Goal: Task Accomplishment & Management: Use online tool/utility

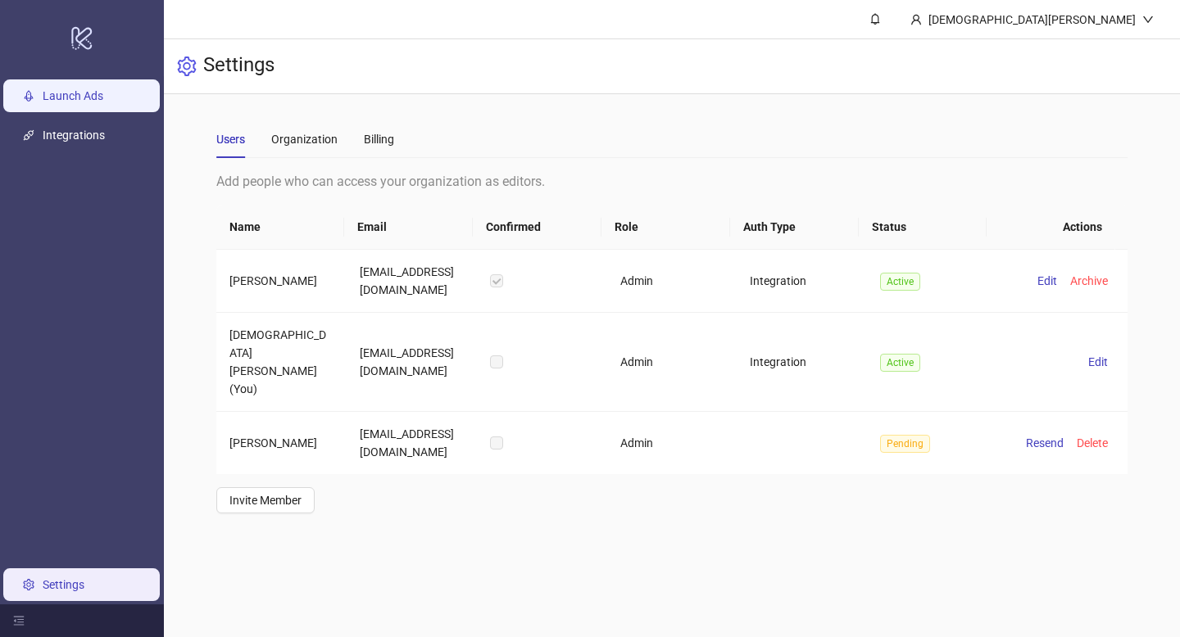
click at [93, 98] on link "Launch Ads" at bounding box center [73, 95] width 61 height 13
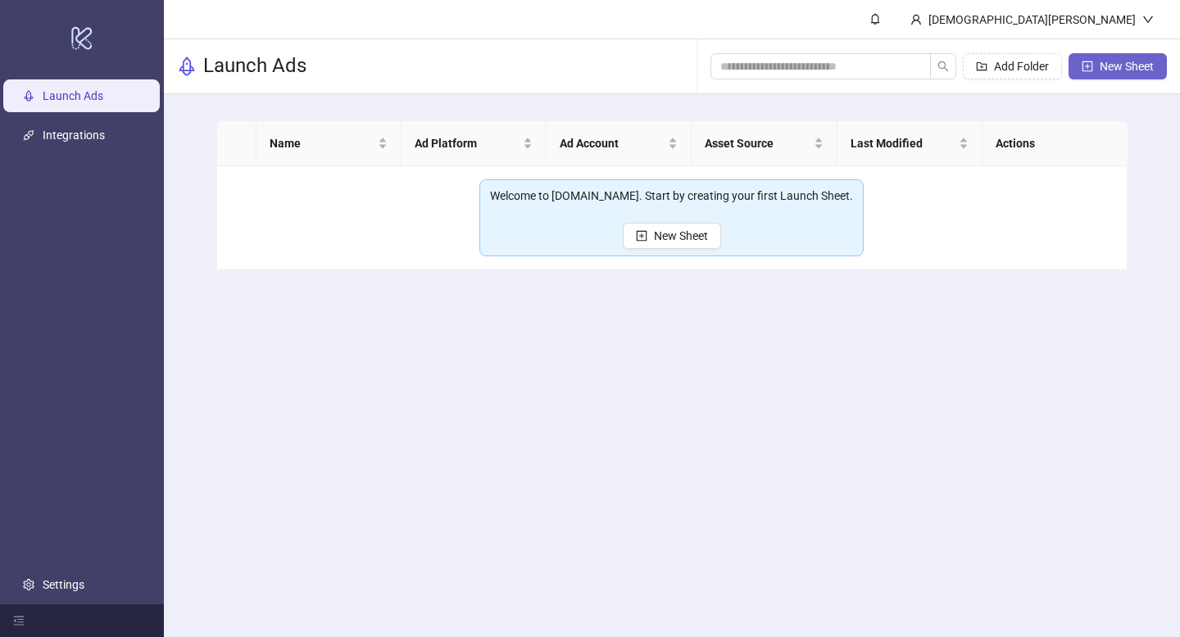
click at [1146, 61] on span "New Sheet" at bounding box center [1126, 66] width 54 height 13
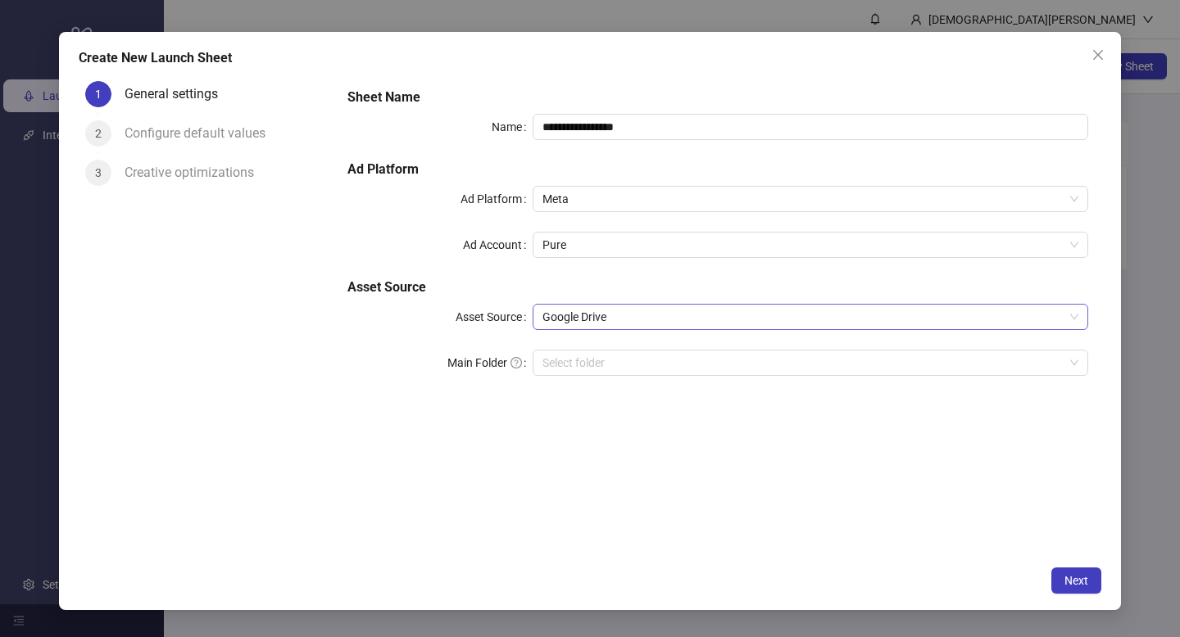
click at [573, 315] on span "Google Drive" at bounding box center [810, 317] width 536 height 25
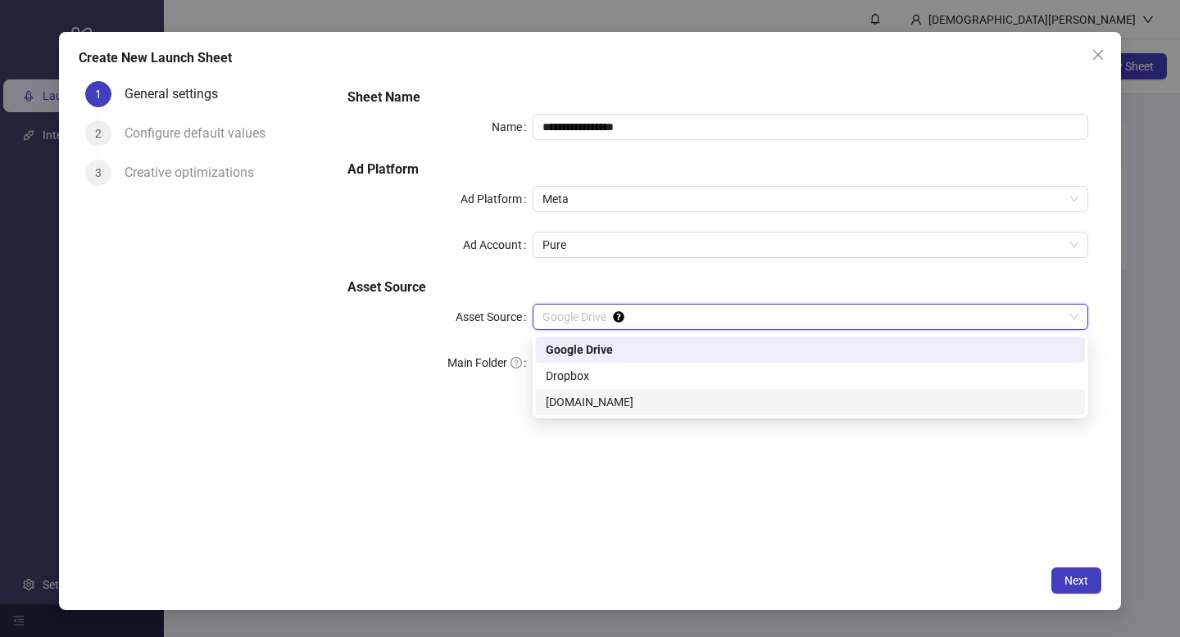
click at [570, 402] on div "Frame.io" at bounding box center [810, 402] width 529 height 18
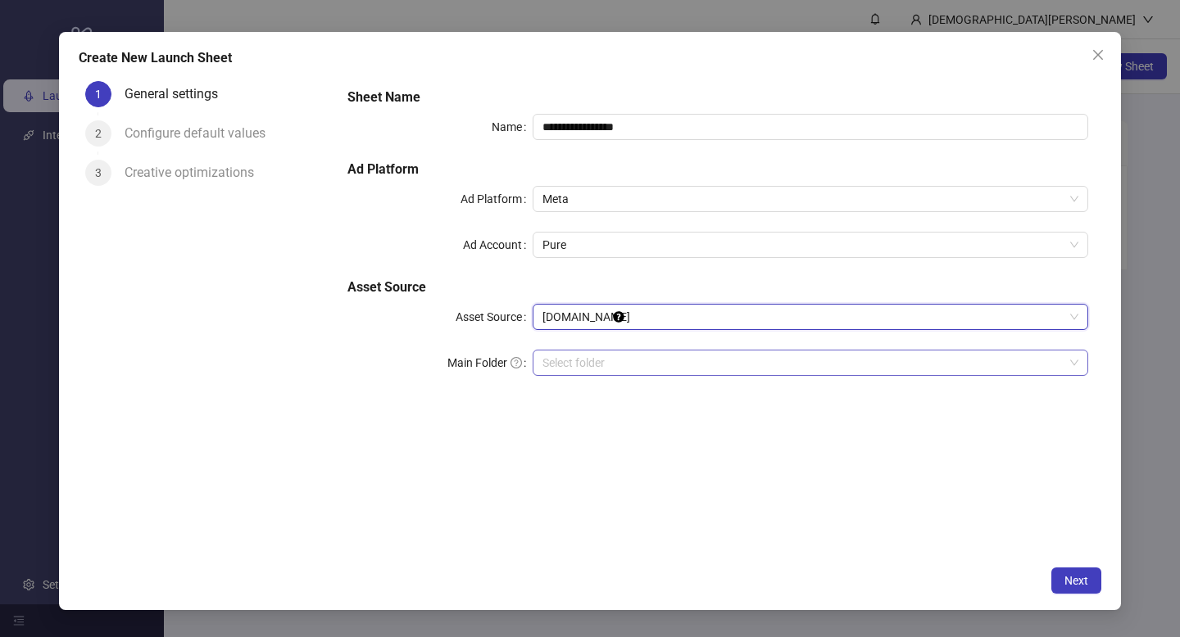
click at [581, 353] on input "search" at bounding box center [802, 363] width 521 height 25
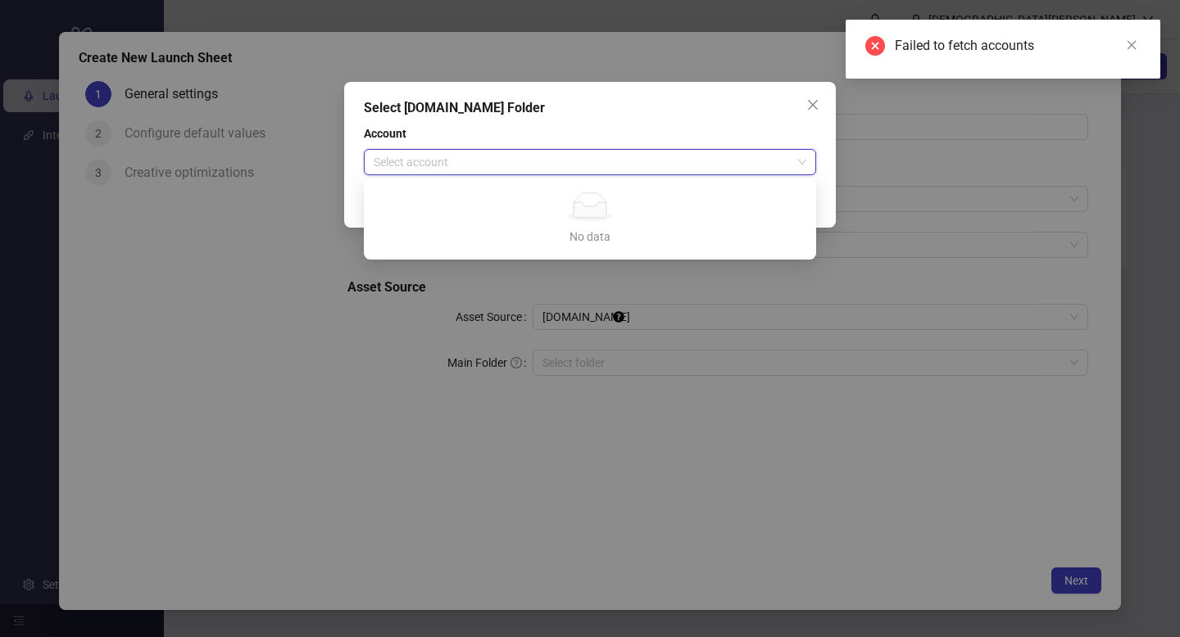
click at [613, 160] on input "search" at bounding box center [583, 162] width 418 height 25
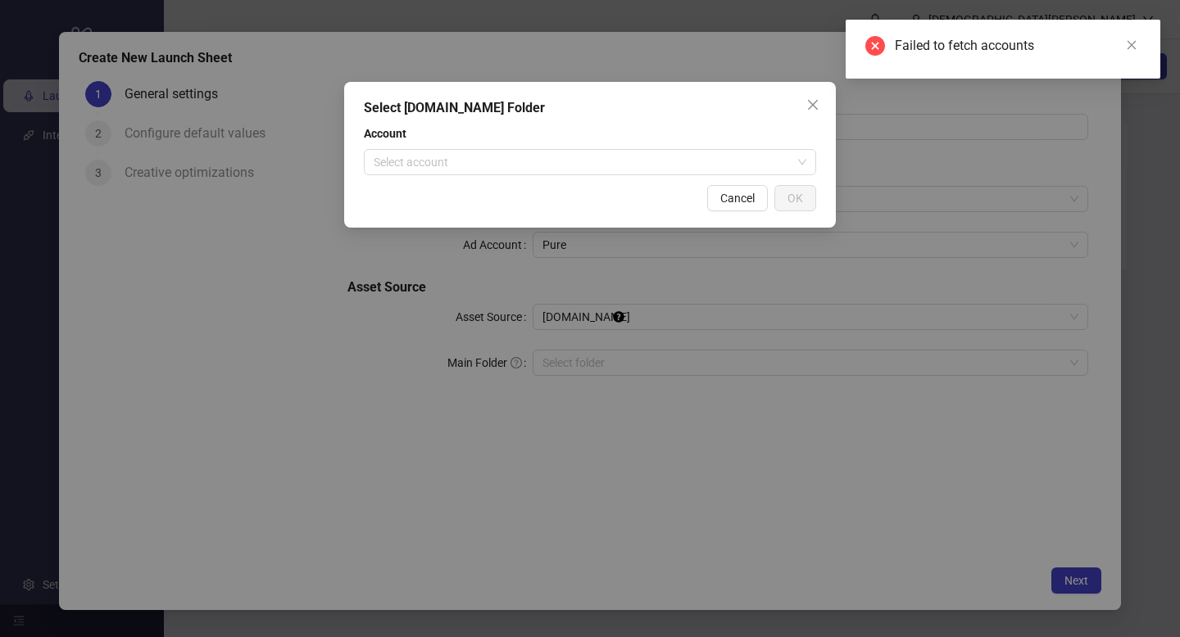
click at [330, 462] on div "Select Frame.io Folder Account Select account Cancel OK" at bounding box center [590, 318] width 1180 height 637
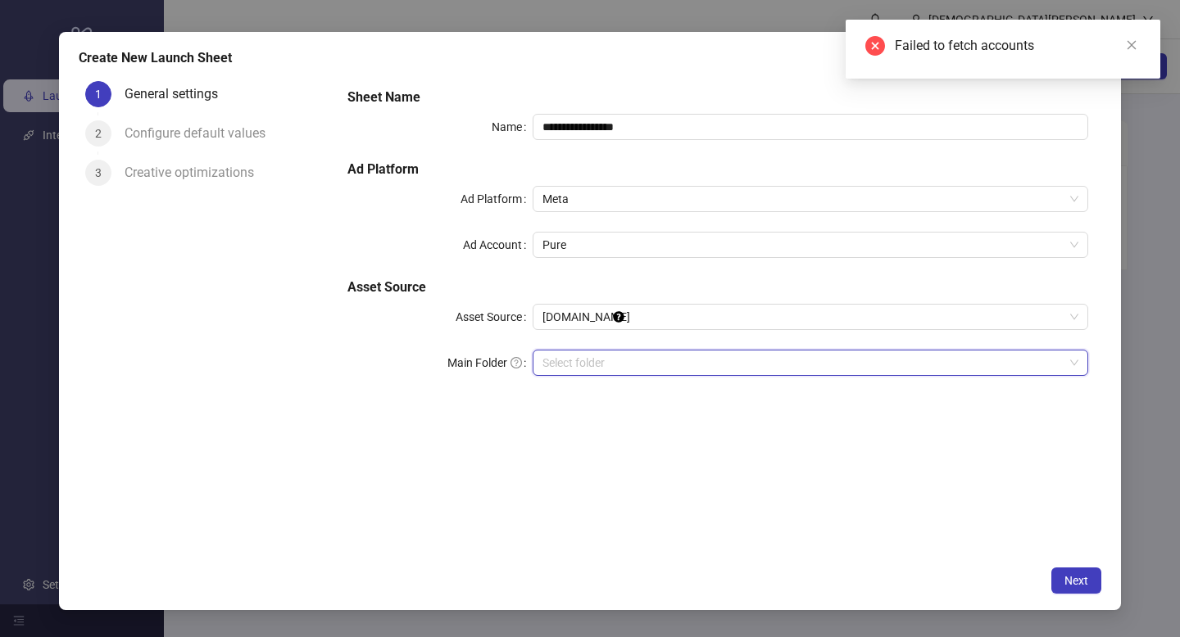
click at [1121, 34] on div "Failed to fetch accounts" at bounding box center [1002, 49] width 315 height 59
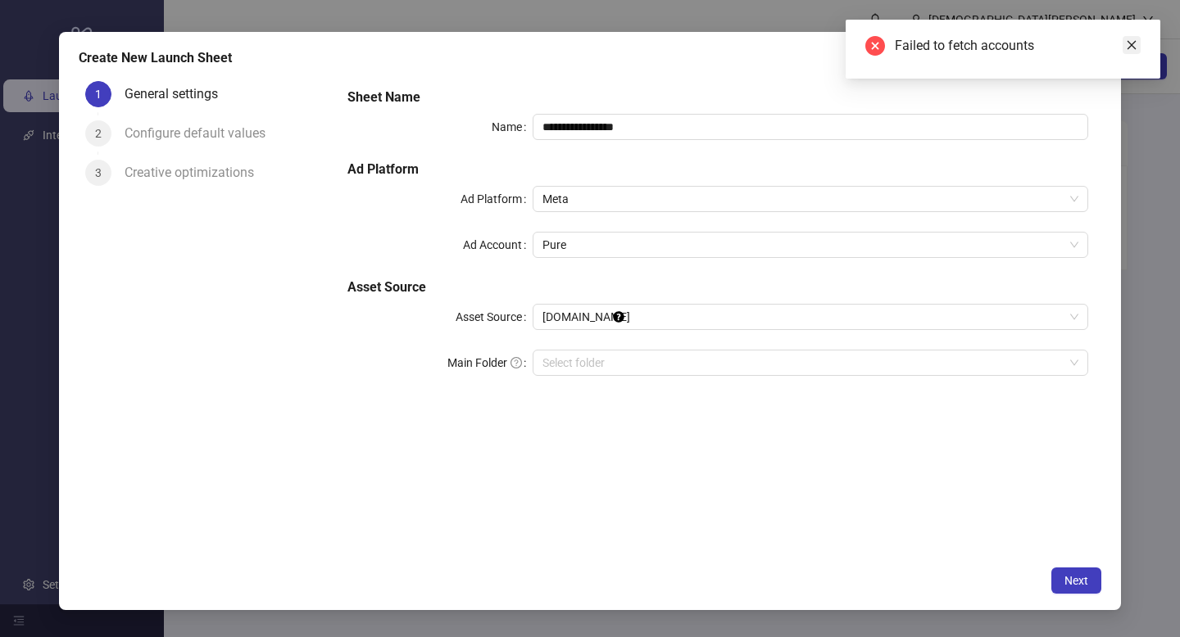
click at [1138, 43] on link "Close" at bounding box center [1131, 45] width 18 height 18
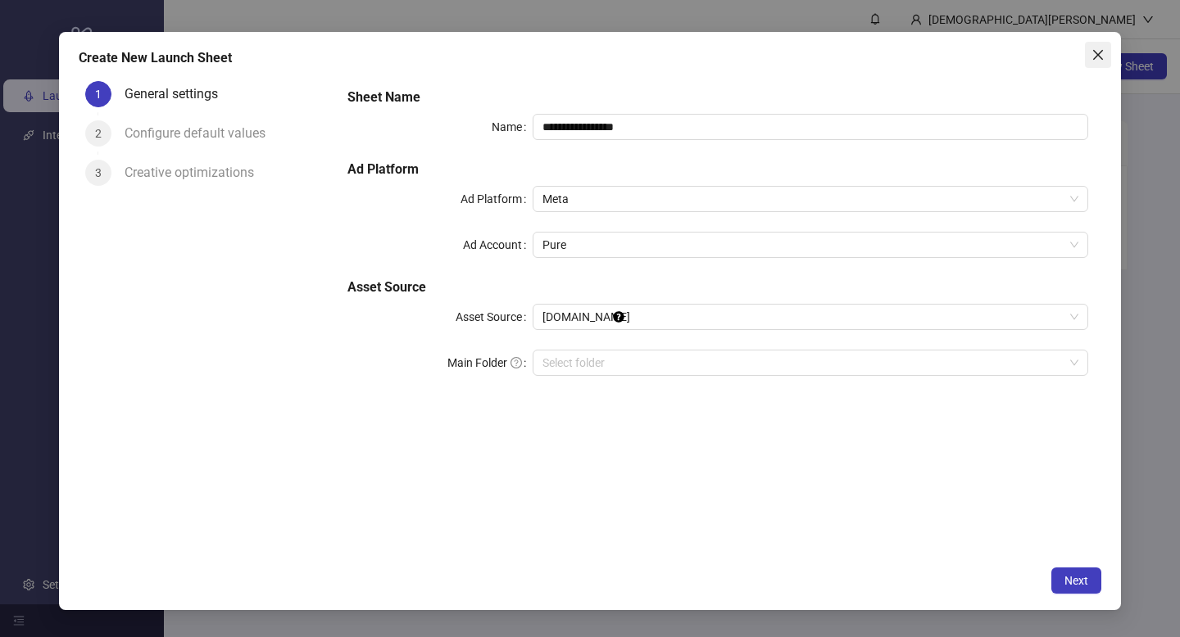
click at [1096, 46] on button "Close" at bounding box center [1098, 55] width 26 height 26
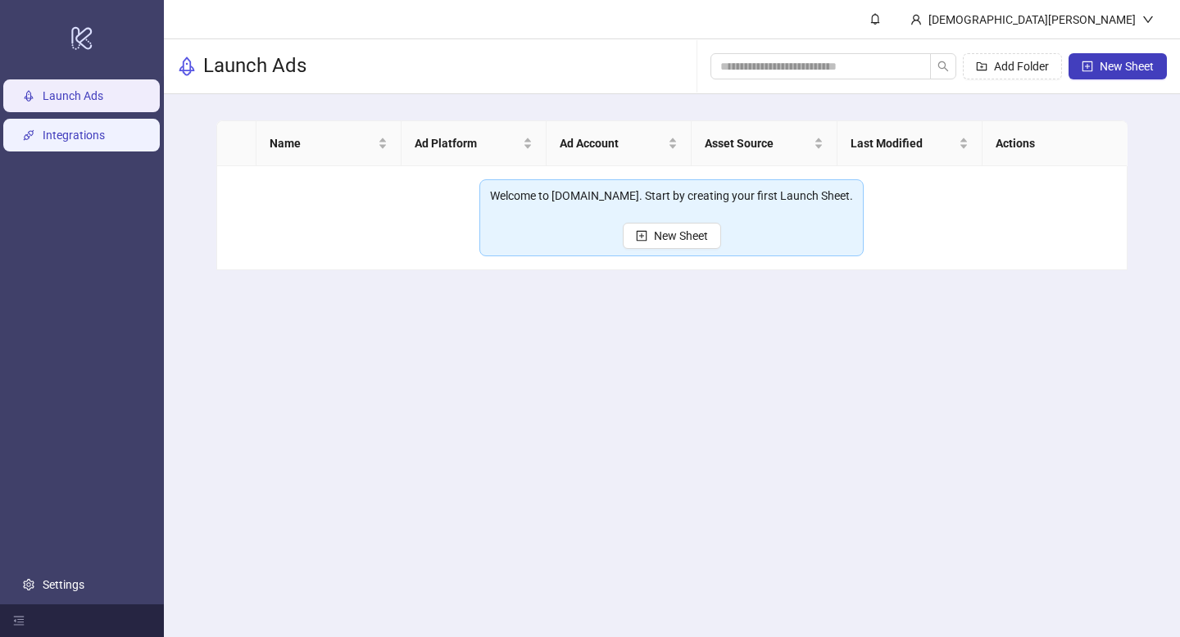
click at [94, 138] on link "Integrations" at bounding box center [74, 135] width 62 height 13
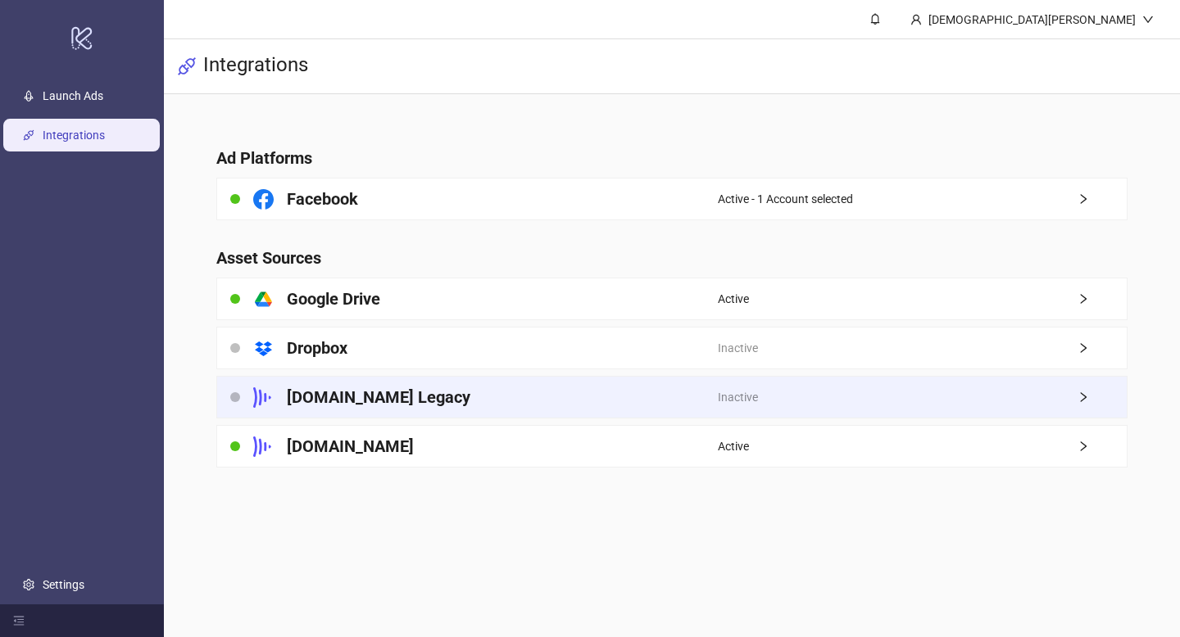
click at [380, 409] on div "Frame.io Legacy" at bounding box center [467, 397] width 501 height 41
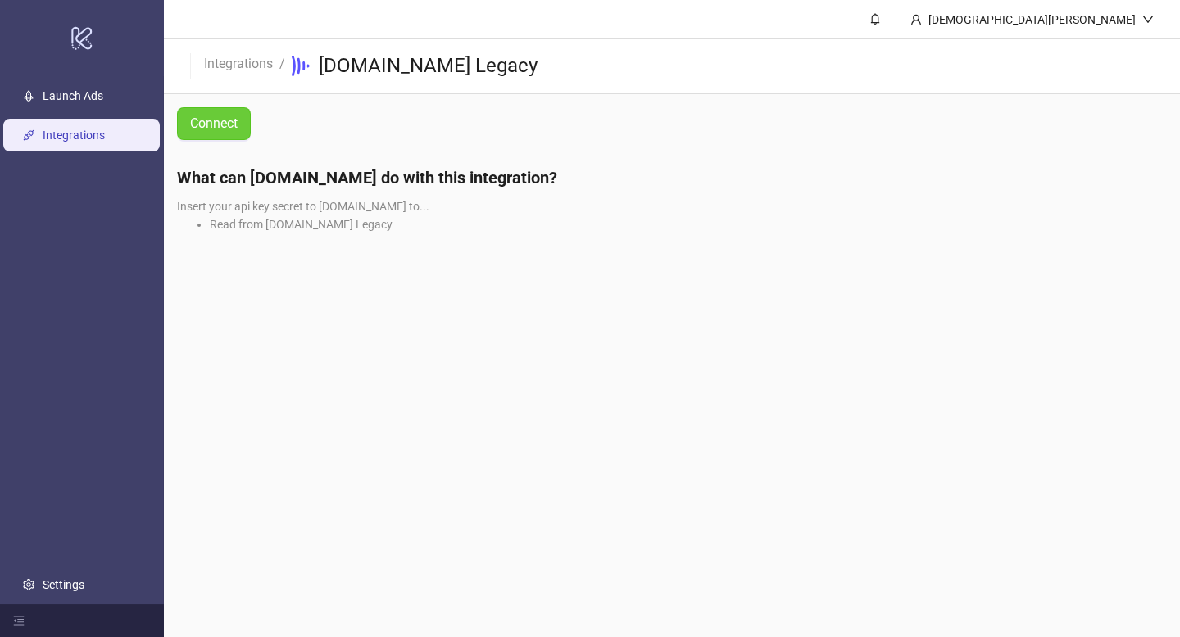
click at [217, 120] on span "Connect" at bounding box center [214, 123] width 48 height 15
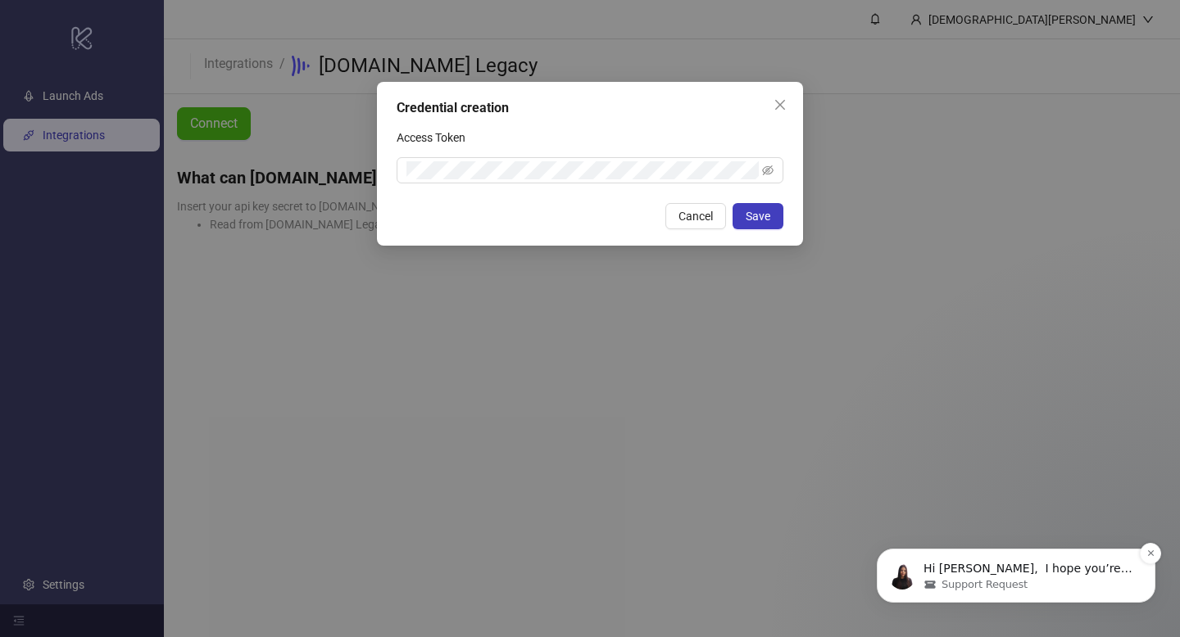
click at [1038, 578] on div "Support Request" at bounding box center [1028, 585] width 211 height 15
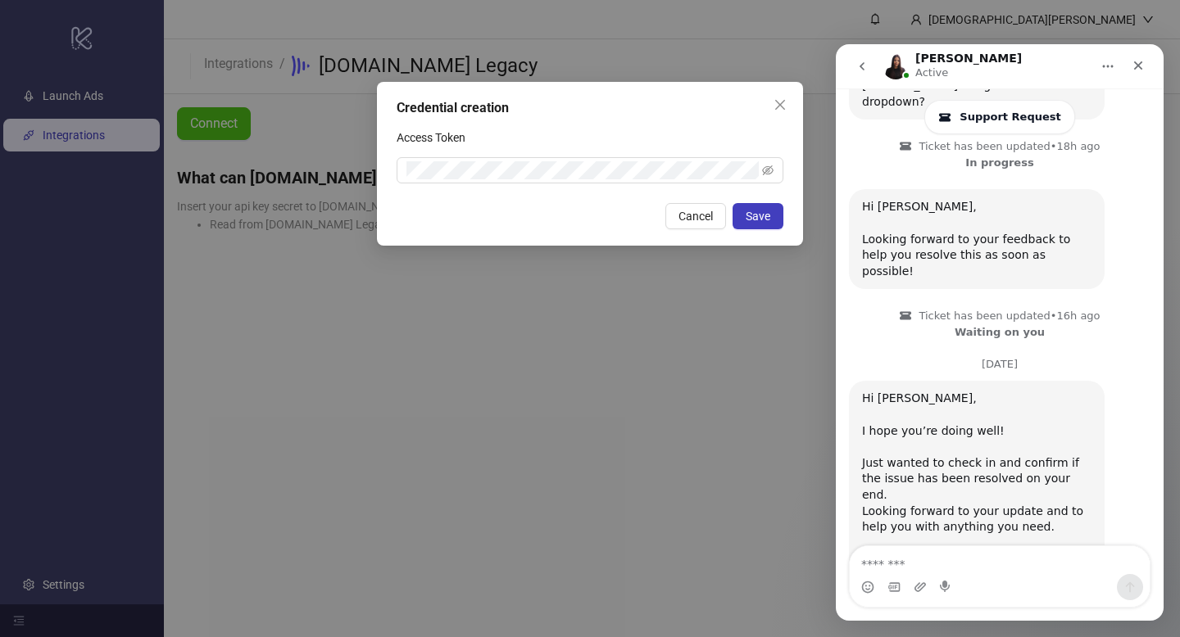
scroll to position [1025, 0]
click at [994, 566] on textarea "Message…" at bounding box center [1000, 560] width 300 height 28
type textarea "**********"
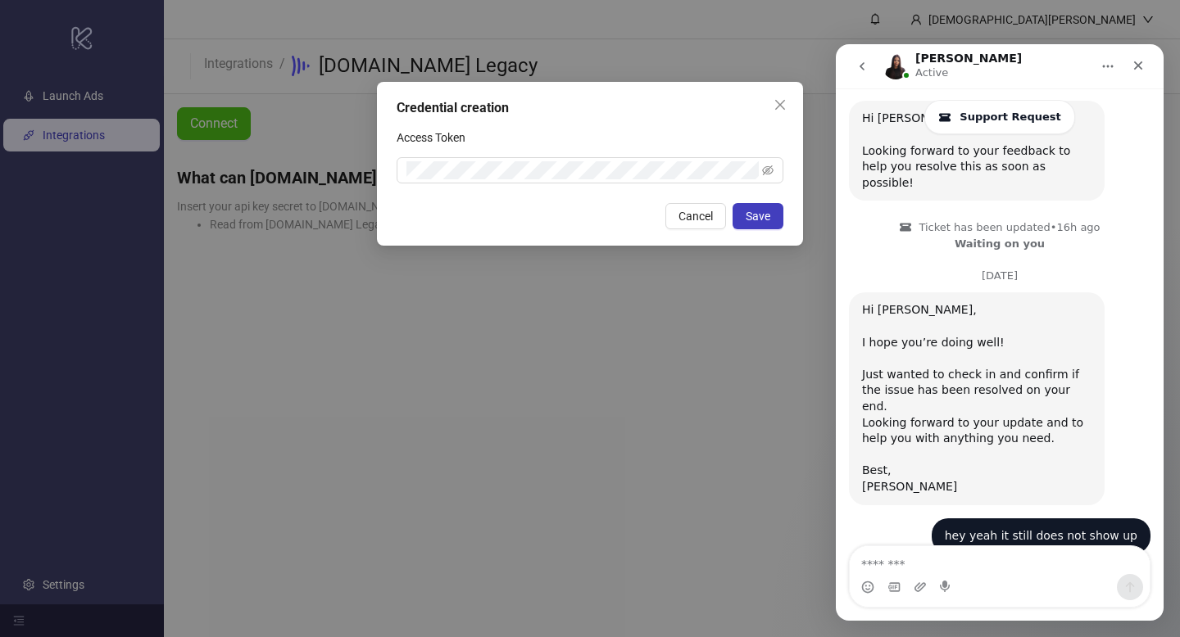
scroll to position [1114, 0]
click at [852, 70] on button "go back" at bounding box center [861, 66] width 31 height 31
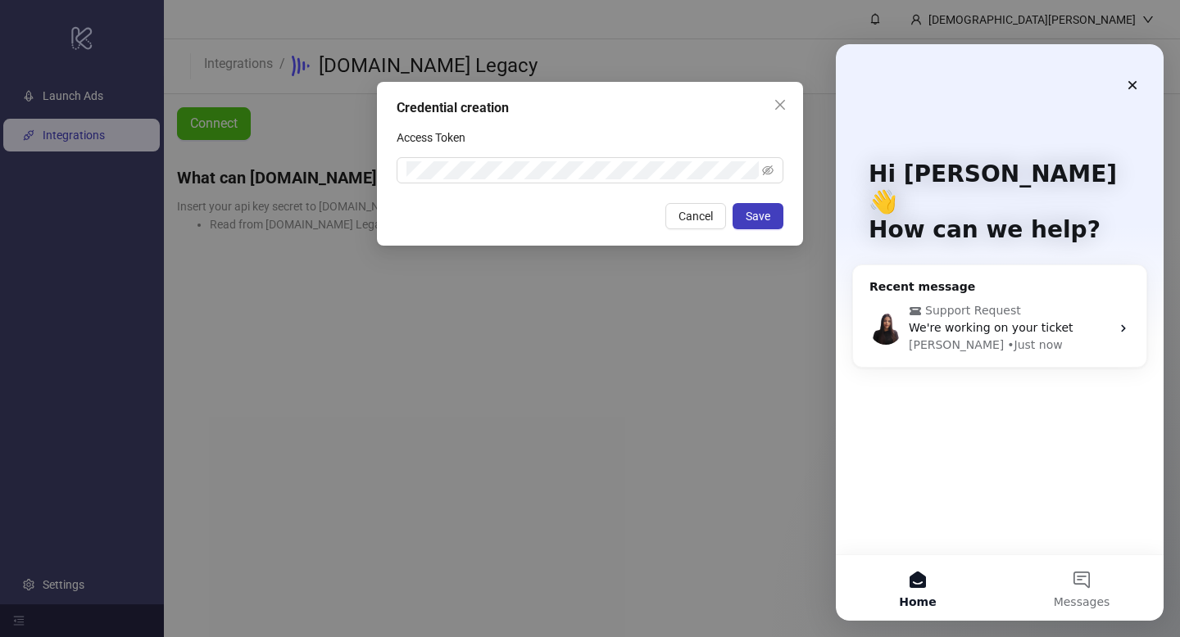
scroll to position [0, 0]
click at [1007, 337] on div "• Just now" at bounding box center [1034, 345] width 55 height 17
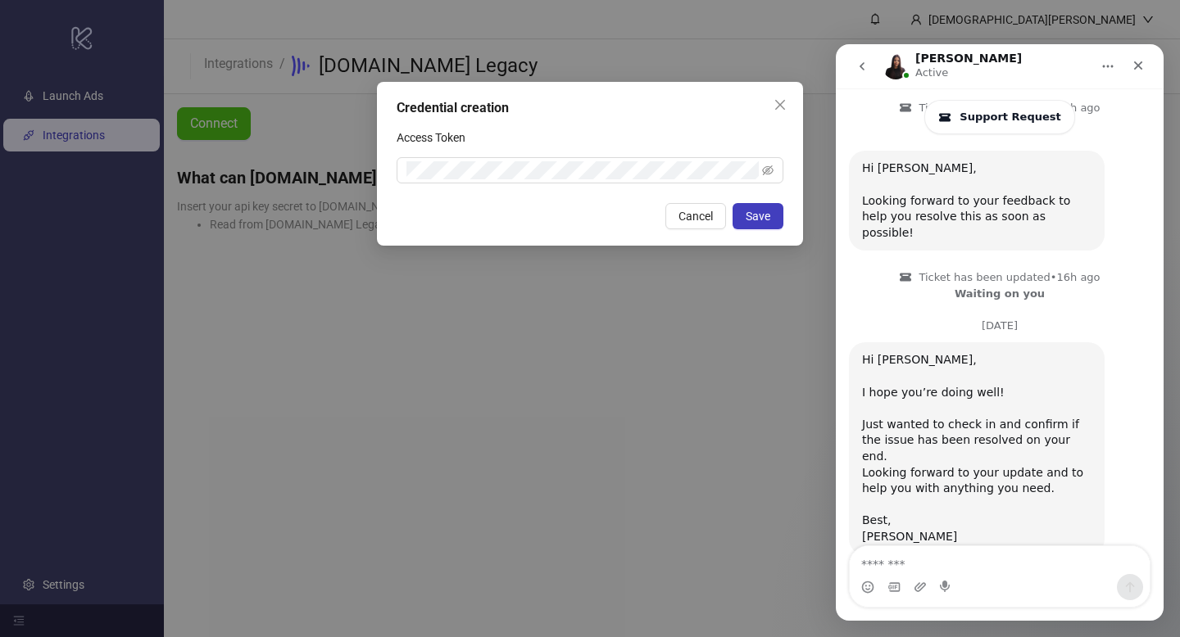
scroll to position [1035, 0]
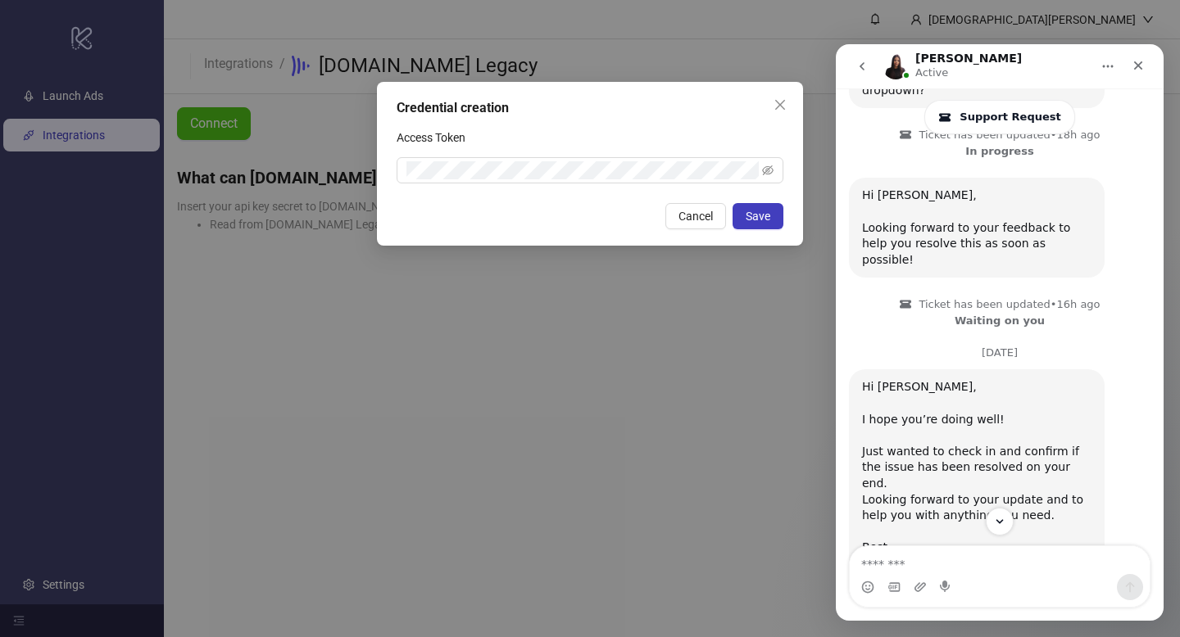
click at [868, 67] on icon "go back" at bounding box center [861, 66] width 13 height 13
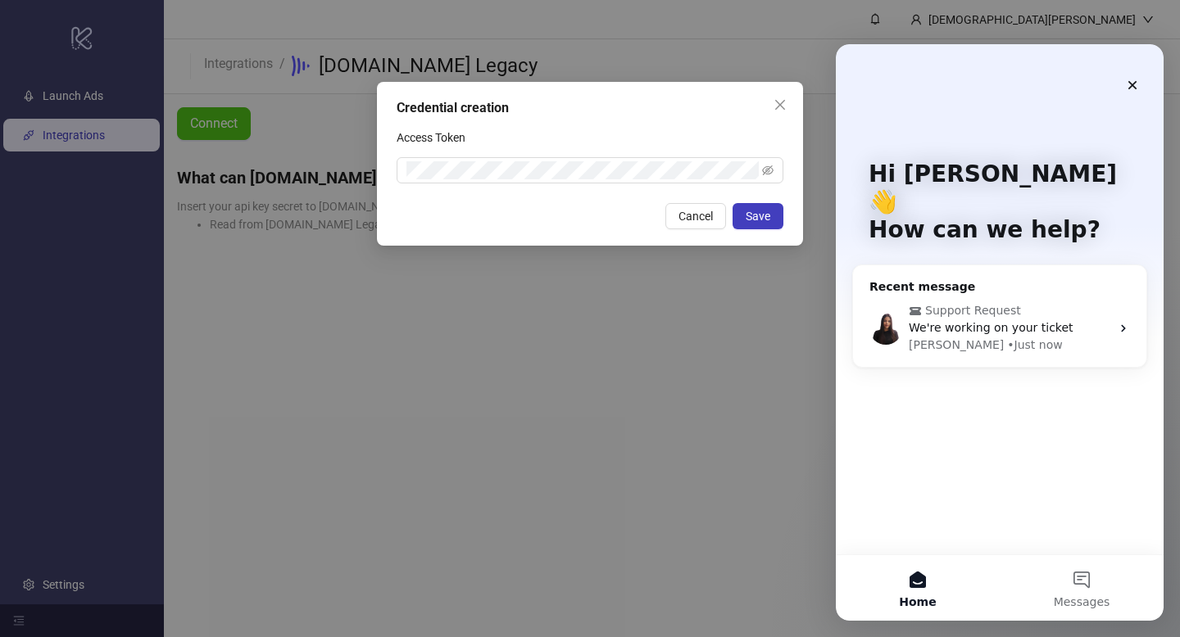
scroll to position [0, 0]
click at [1014, 321] on span "We're working on your ticket" at bounding box center [990, 327] width 165 height 13
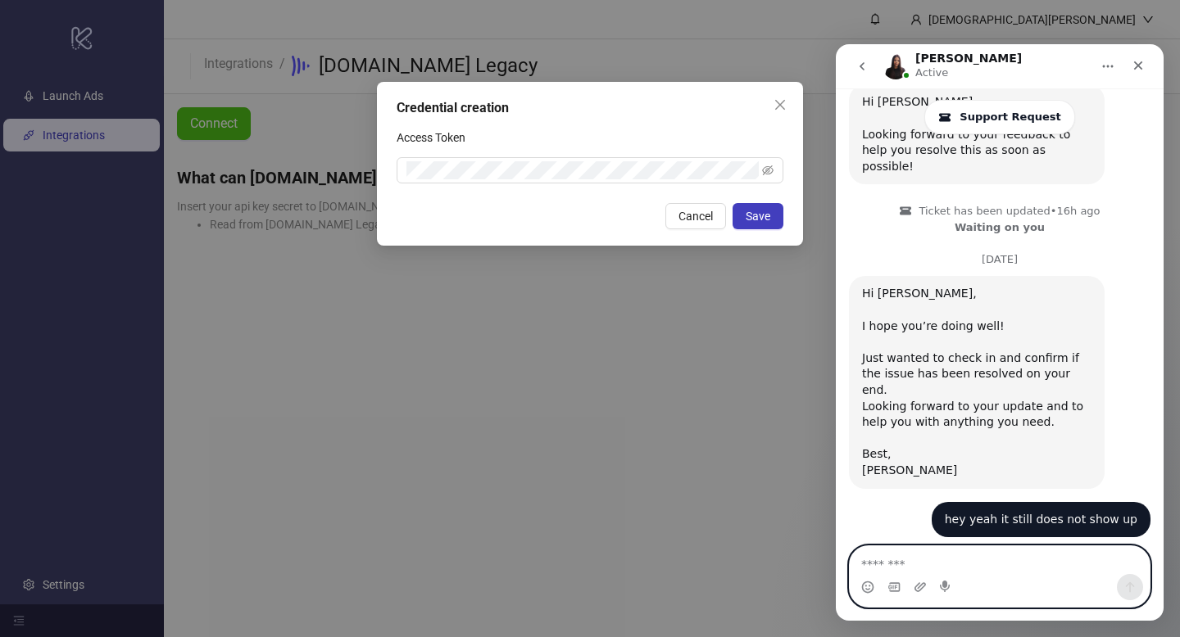
scroll to position [1163, 0]
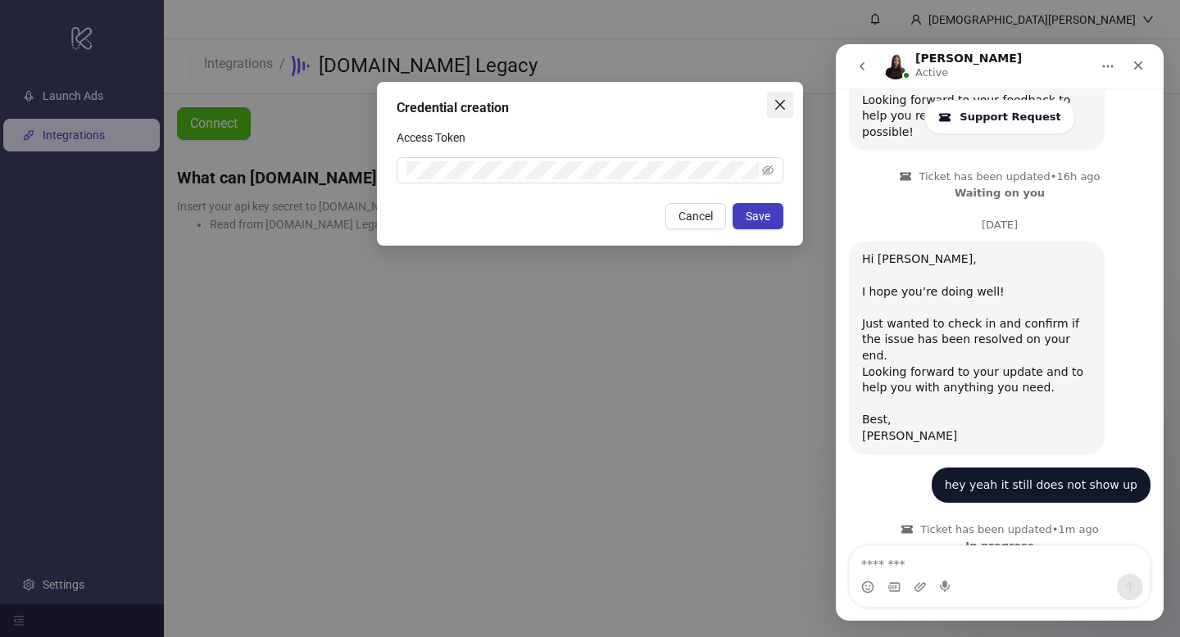
click at [772, 105] on span "Close" at bounding box center [780, 104] width 26 height 13
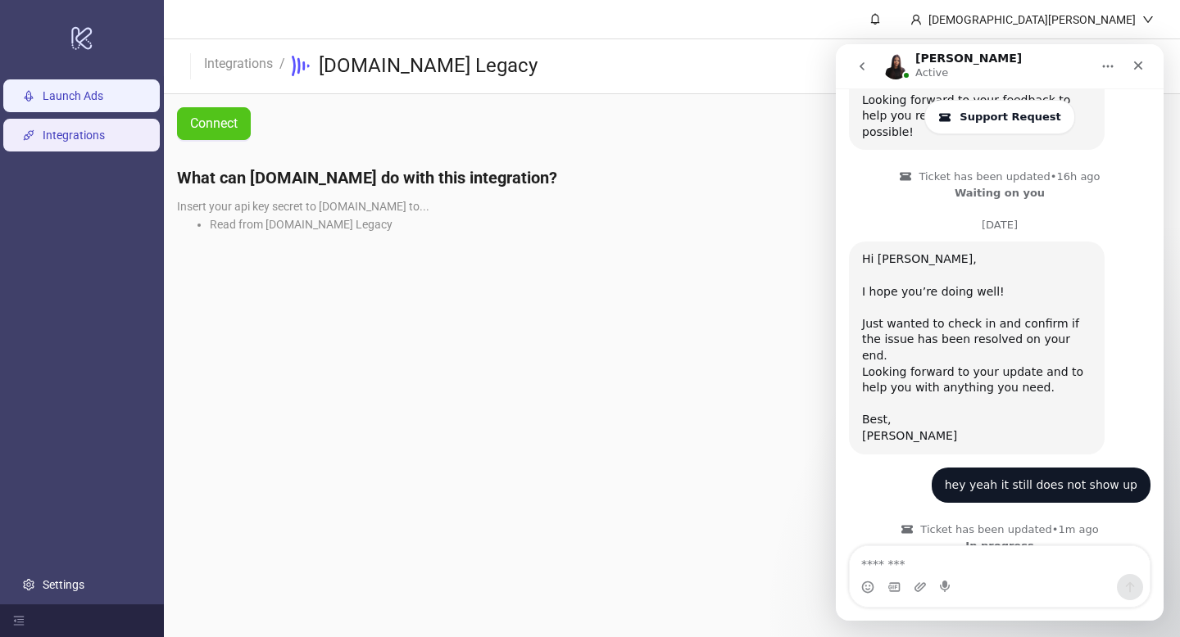
click at [103, 97] on link "Launch Ads" at bounding box center [73, 95] width 61 height 13
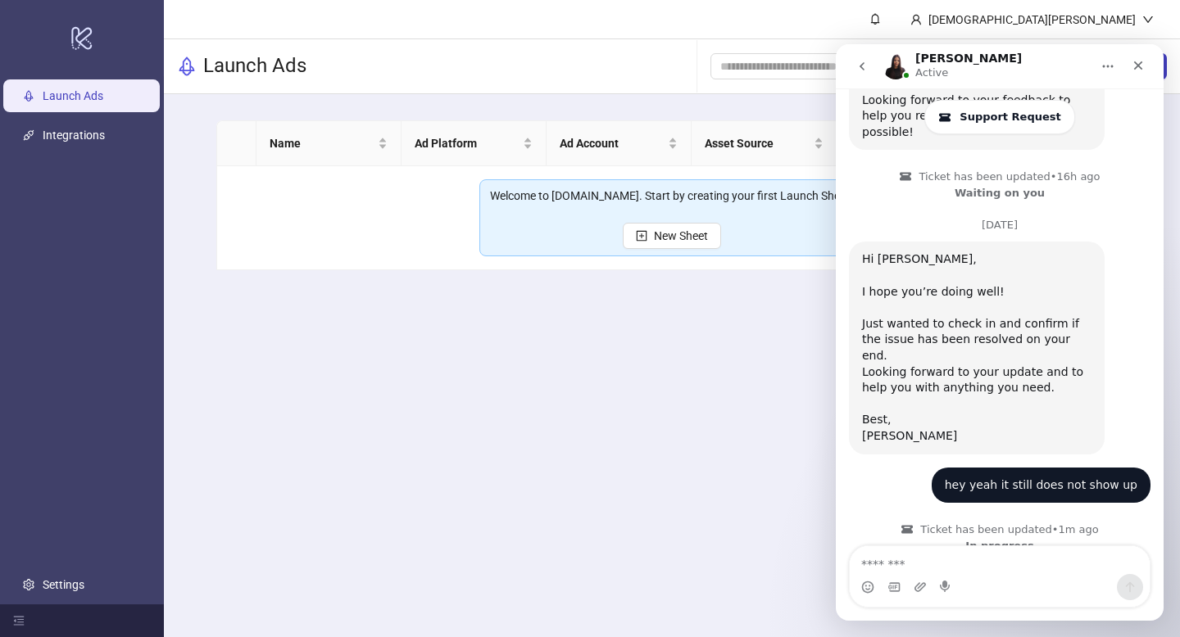
click at [861, 63] on icon "go back" at bounding box center [861, 66] width 13 height 13
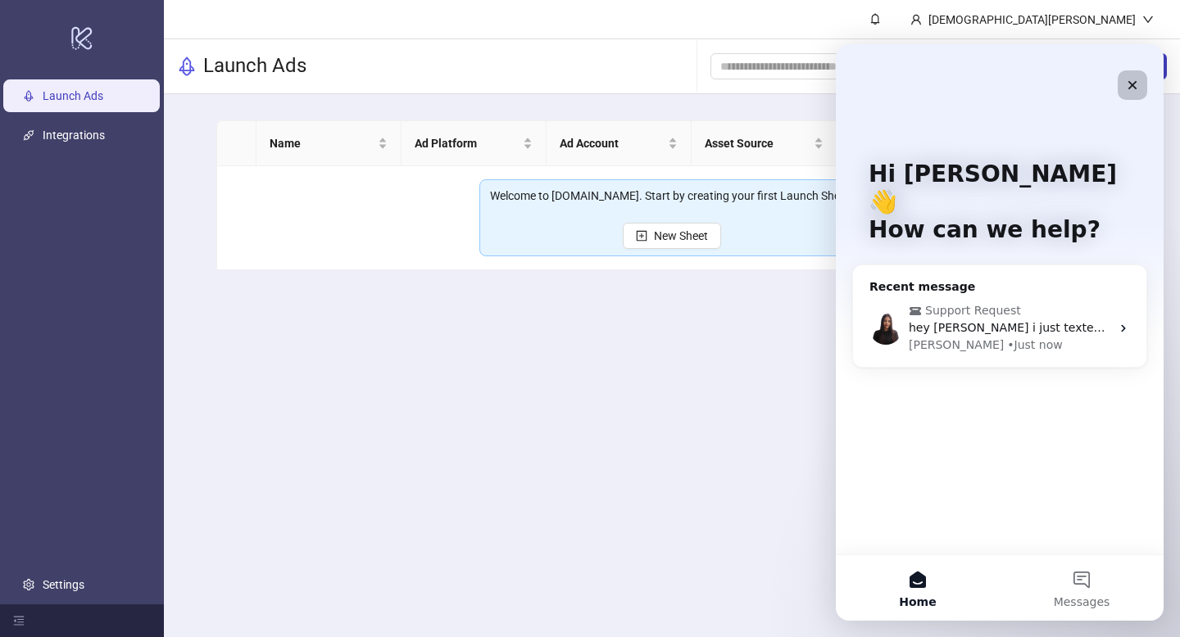
click at [1129, 85] on icon "Close" at bounding box center [1132, 85] width 13 height 13
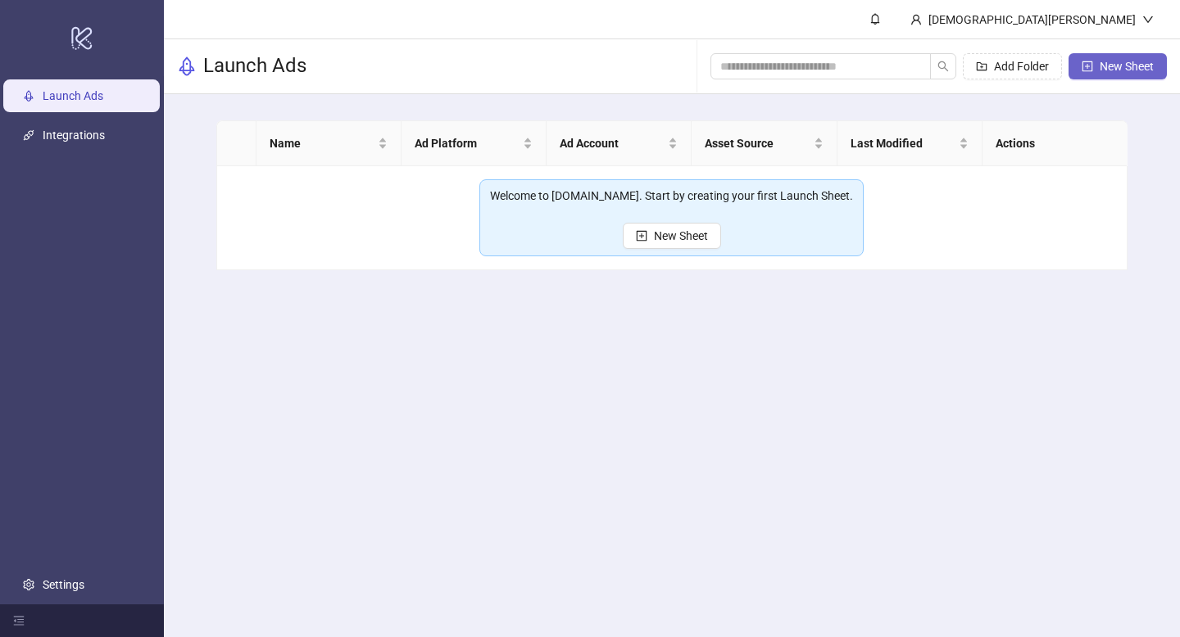
click at [1119, 63] on span "New Sheet" at bounding box center [1126, 66] width 54 height 13
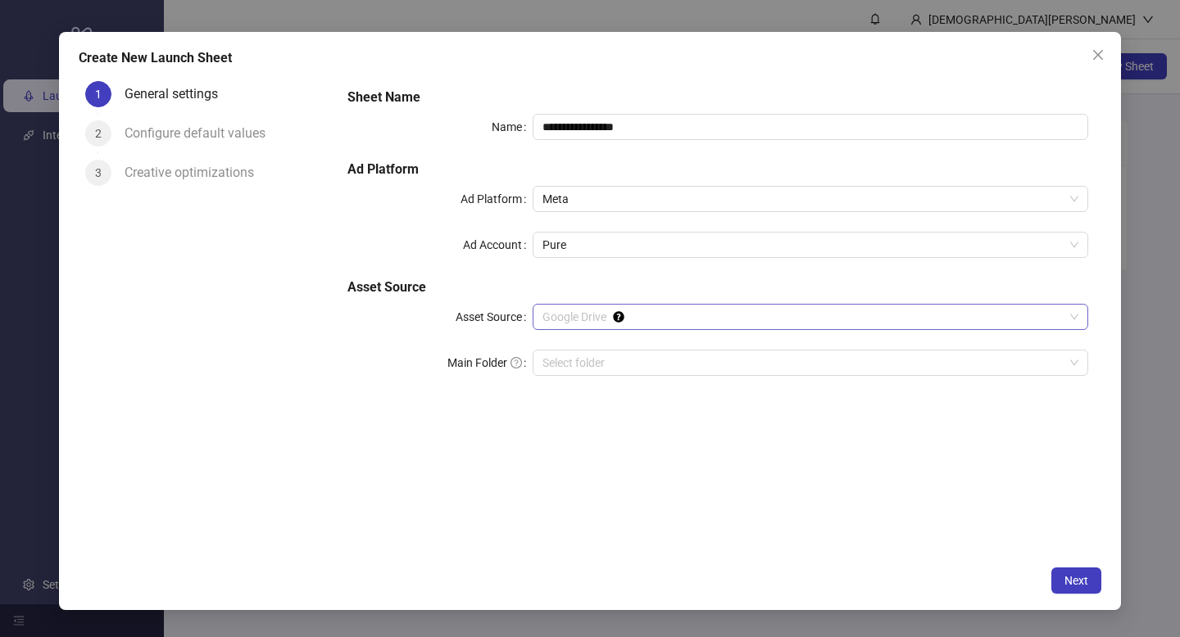
click at [659, 325] on span "Google Drive" at bounding box center [810, 317] width 536 height 25
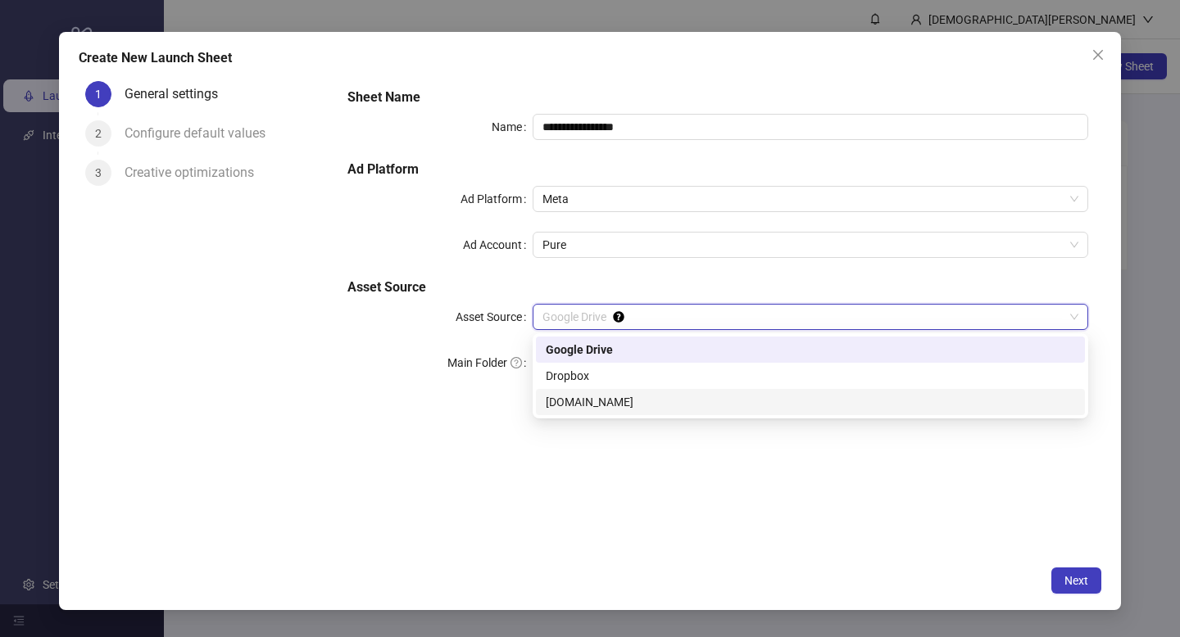
click at [603, 398] on div "Frame.io" at bounding box center [810, 402] width 529 height 18
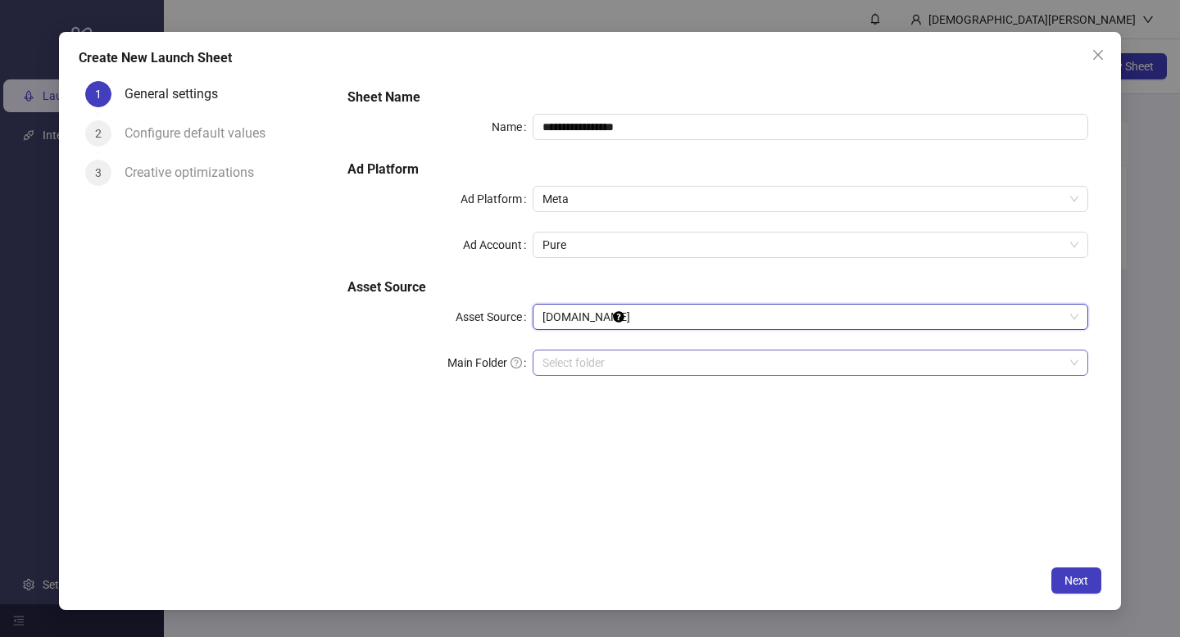
click at [609, 374] on input "search" at bounding box center [802, 363] width 521 height 25
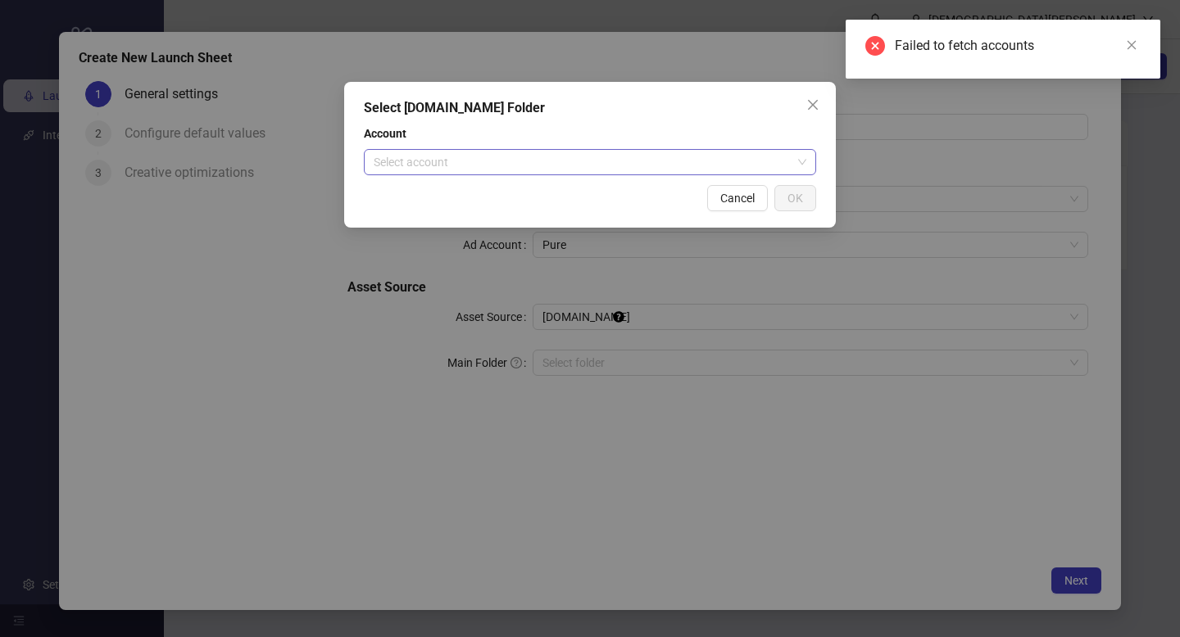
click at [711, 167] on input "search" at bounding box center [583, 162] width 418 height 25
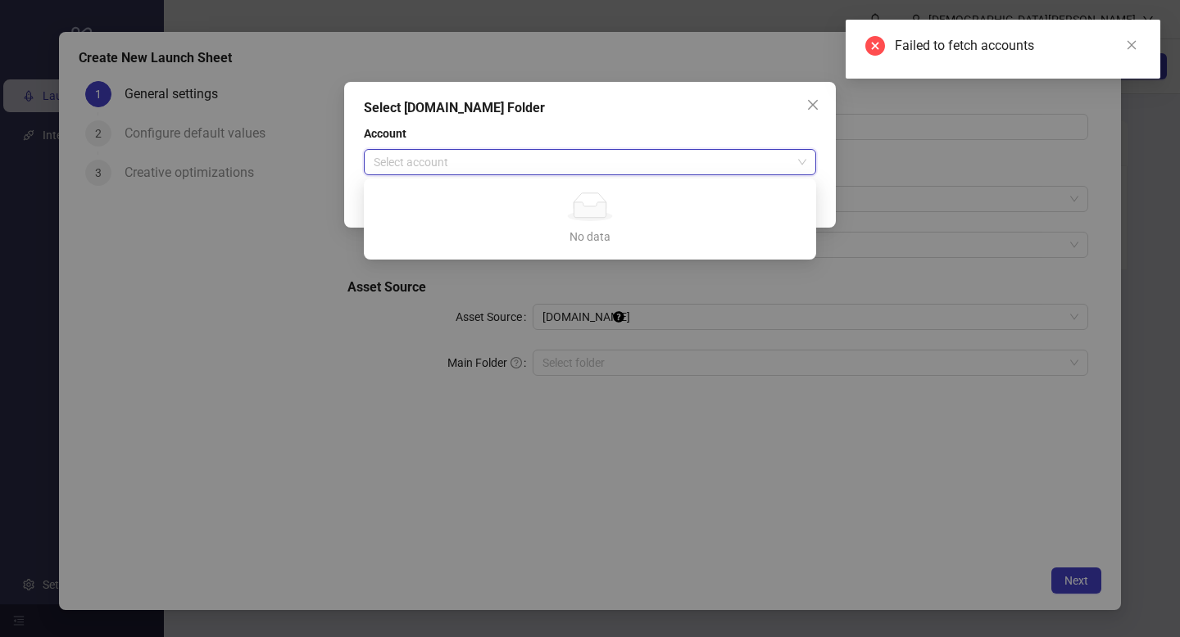
click at [532, 371] on div "Select Frame.io Folder Account Select account Cancel OK" at bounding box center [590, 318] width 1180 height 637
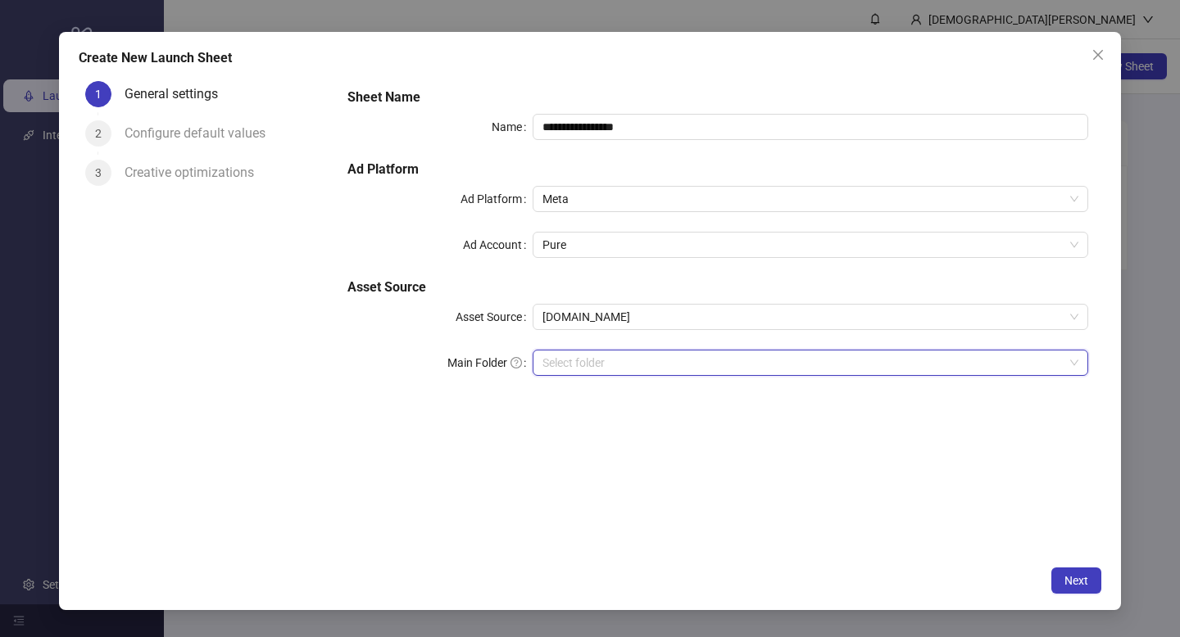
click at [585, 365] on input "search" at bounding box center [802, 363] width 521 height 25
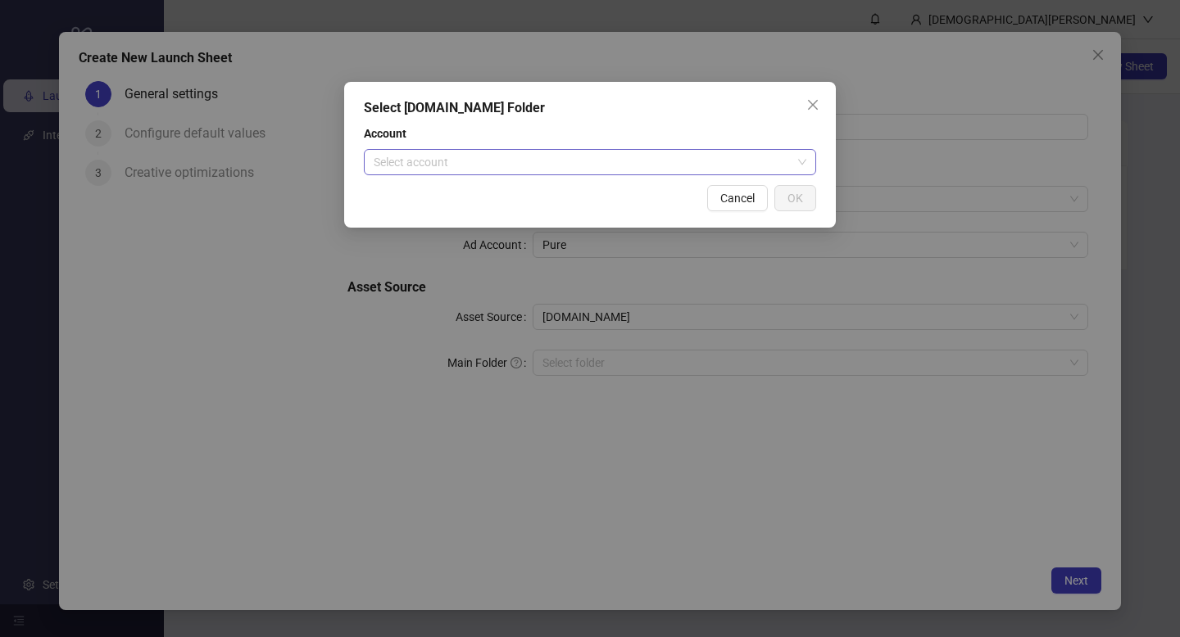
click at [679, 159] on input "search" at bounding box center [583, 162] width 418 height 25
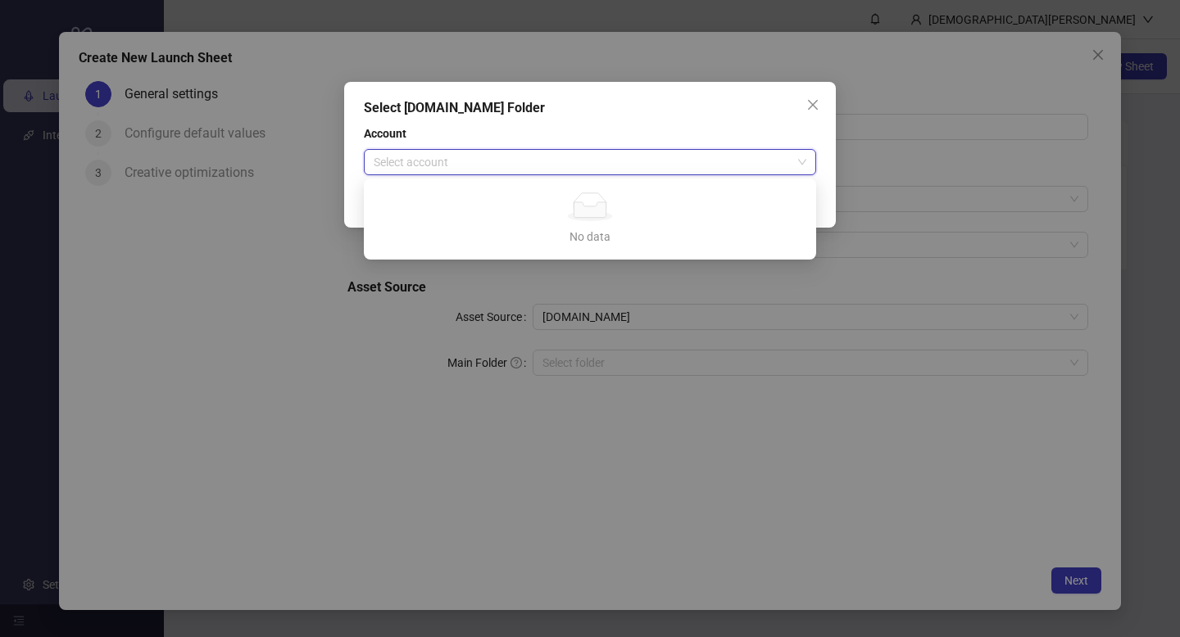
click at [806, 108] on icon "close" at bounding box center [812, 104] width 13 height 13
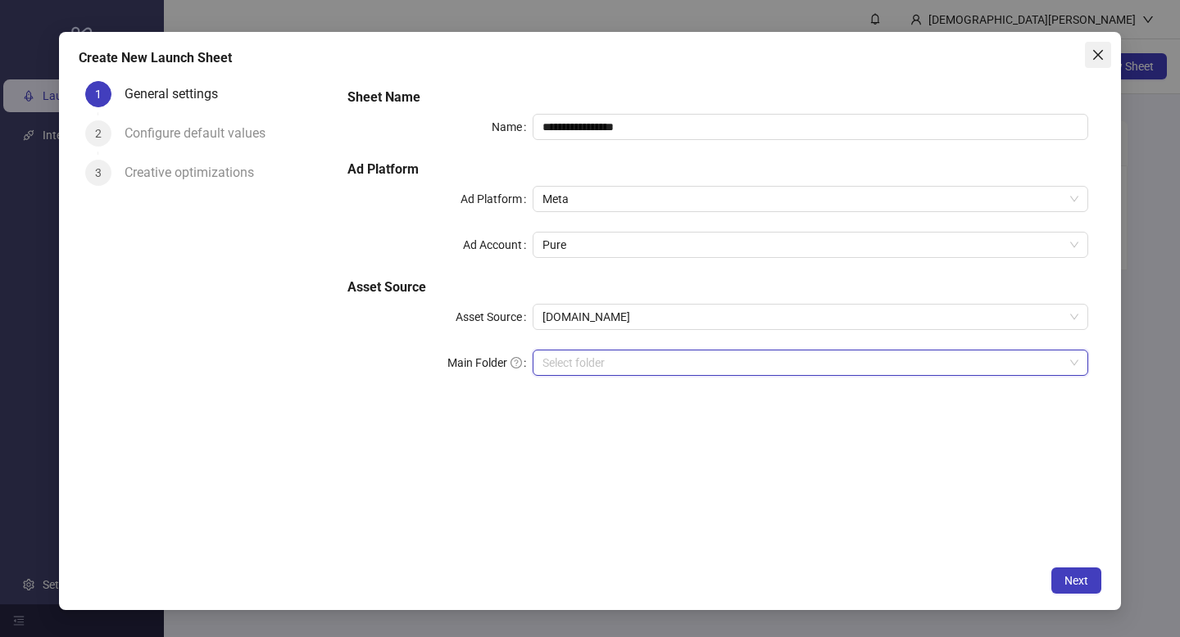
click at [1091, 56] on icon "close" at bounding box center [1097, 54] width 13 height 13
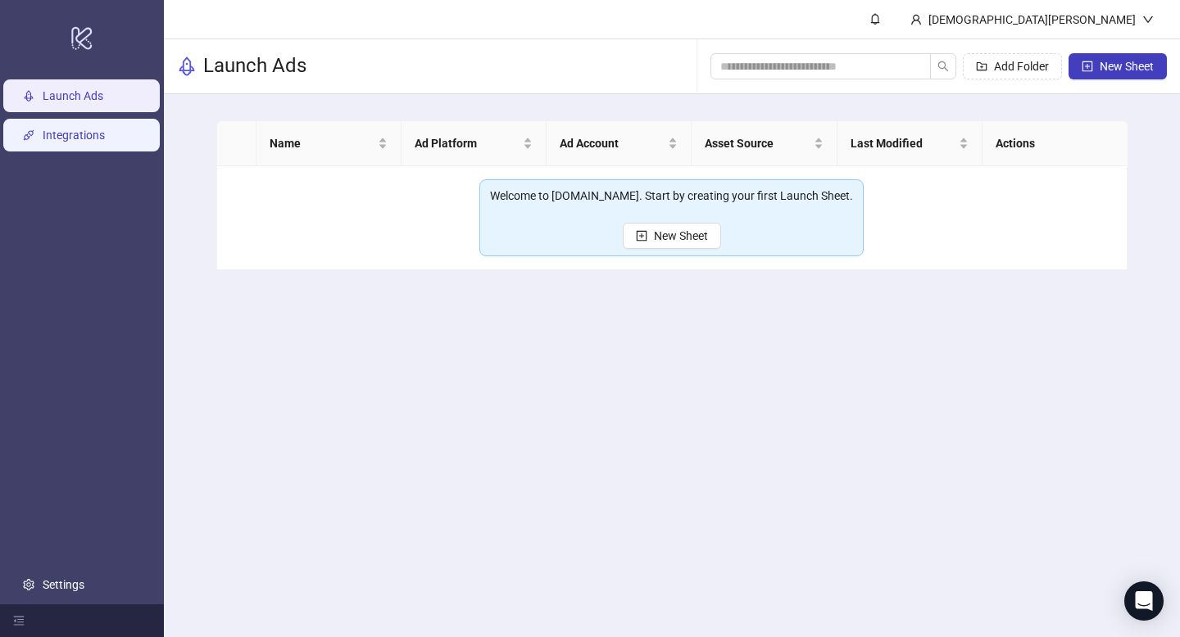
click at [99, 134] on link "Integrations" at bounding box center [74, 135] width 62 height 13
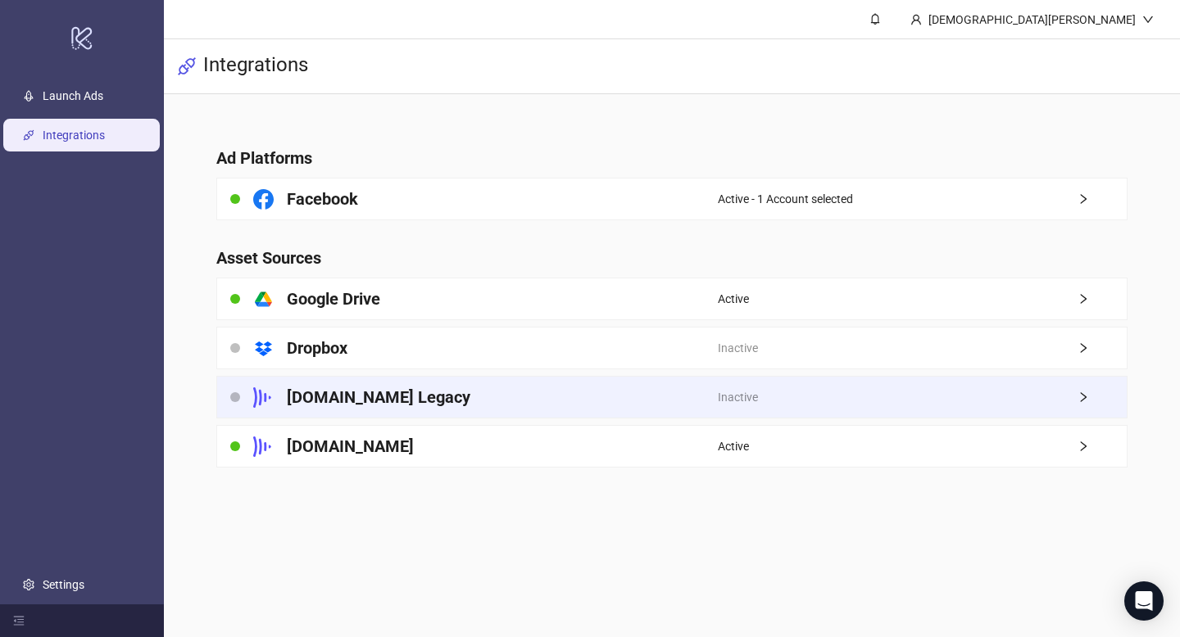
click at [347, 394] on h4 "[DOMAIN_NAME] Legacy" at bounding box center [378, 397] width 183 height 23
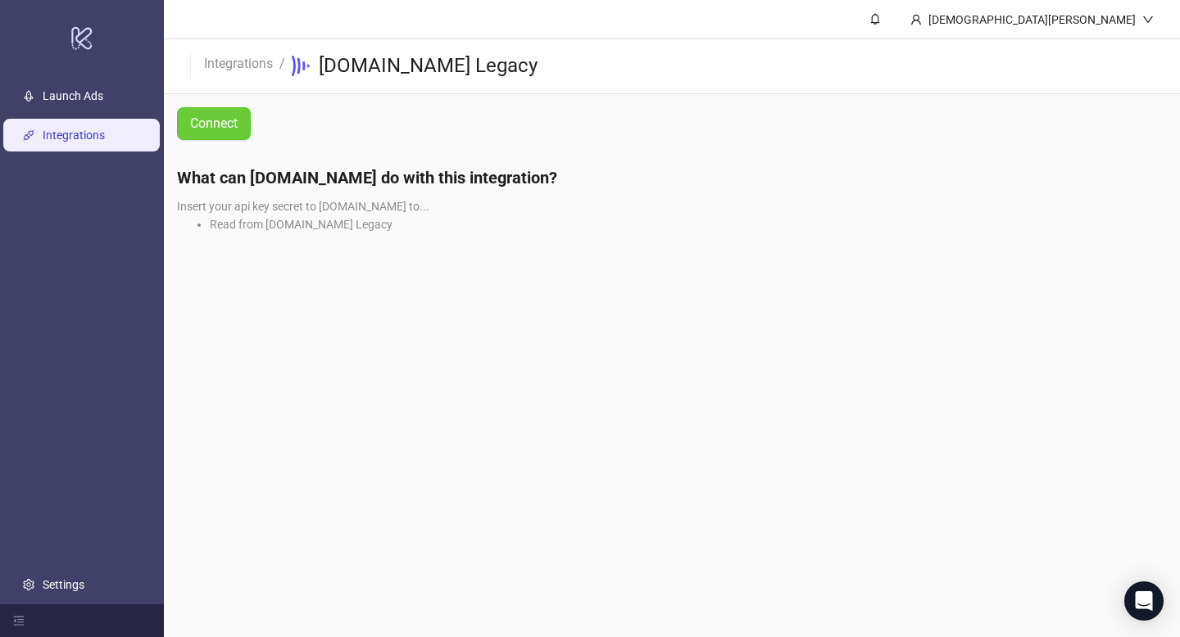
click at [230, 125] on span "Connect" at bounding box center [214, 123] width 48 height 15
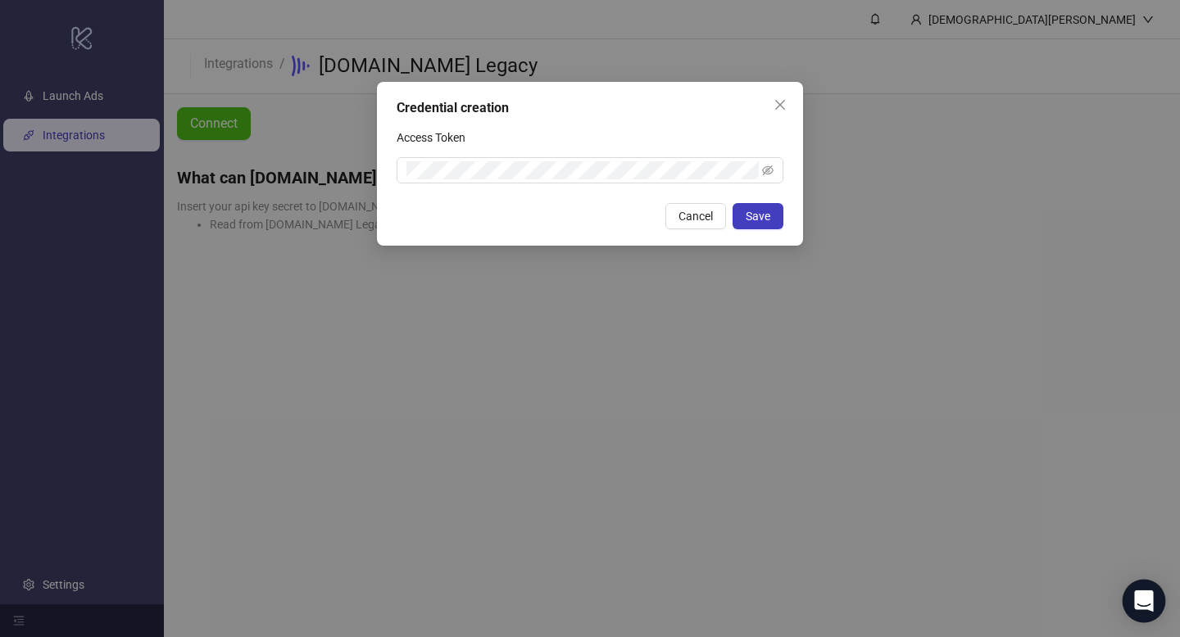
click at [1161, 595] on body "logo/logo-mobile Launch Ads Integrations Settings Christian Xantus Integrations…" at bounding box center [590, 318] width 1180 height 637
click at [1136, 590] on div "Open Intercom Messenger" at bounding box center [1143, 601] width 43 height 43
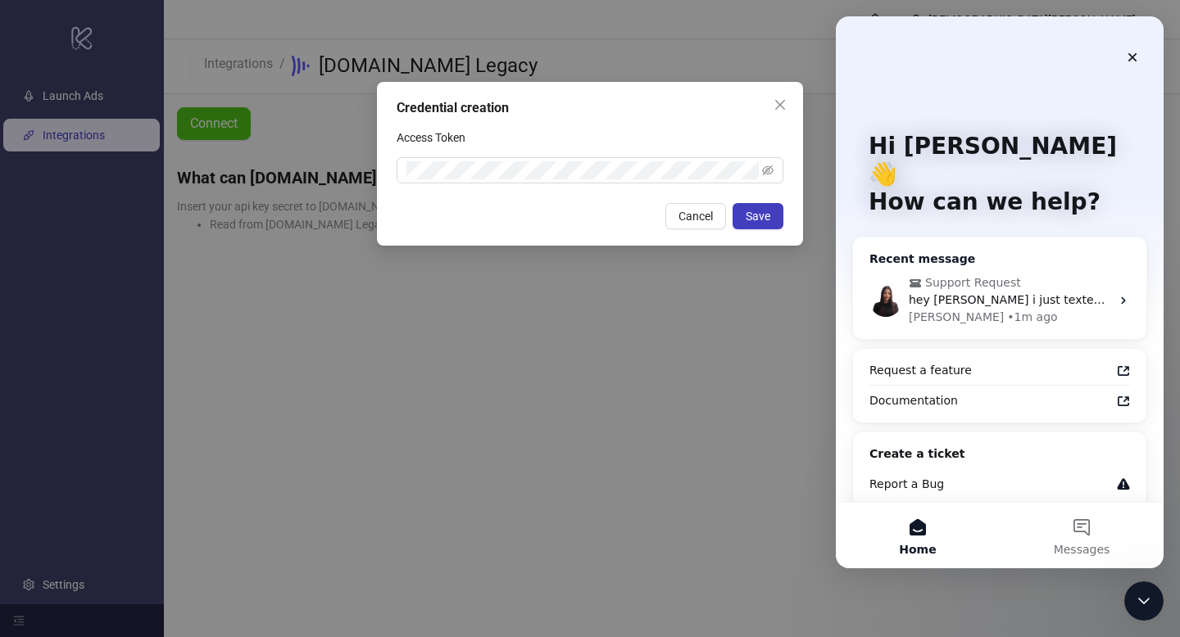
click at [1053, 274] on span "Support Request" at bounding box center [1000, 282] width 185 height 17
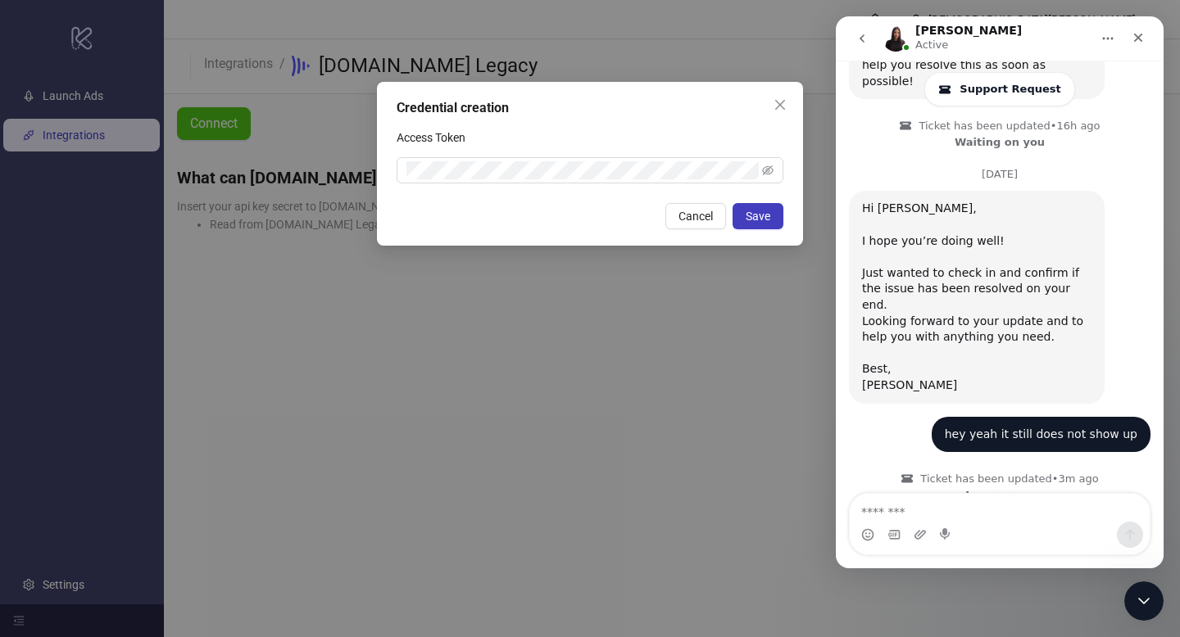
scroll to position [1188, 0]
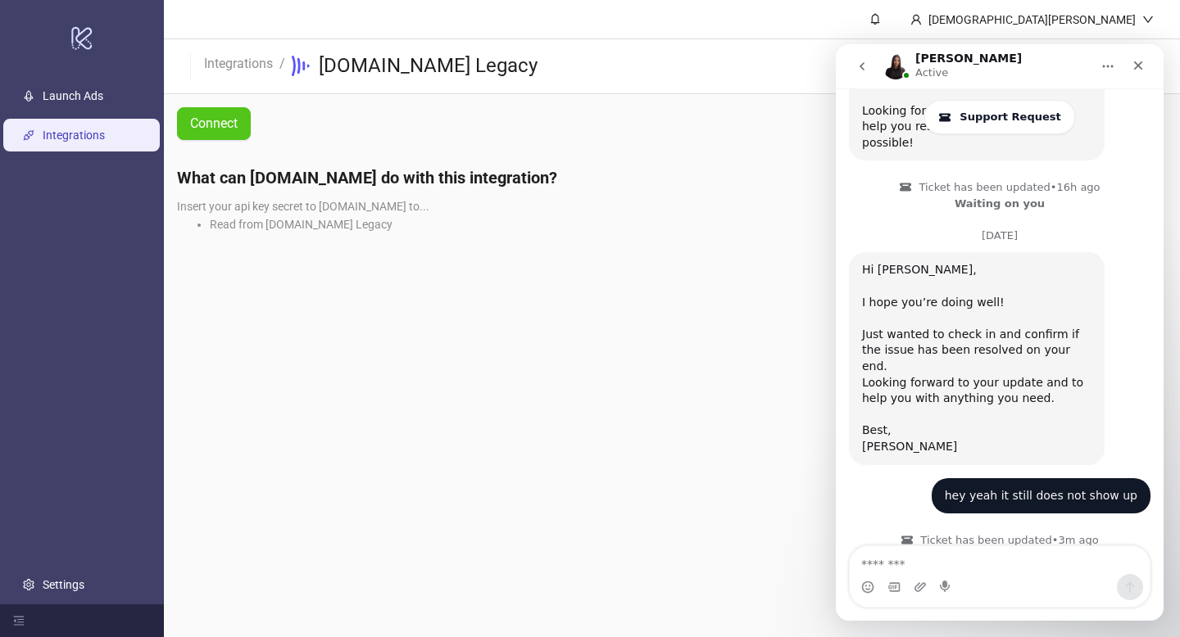
scroll to position [1163, 0]
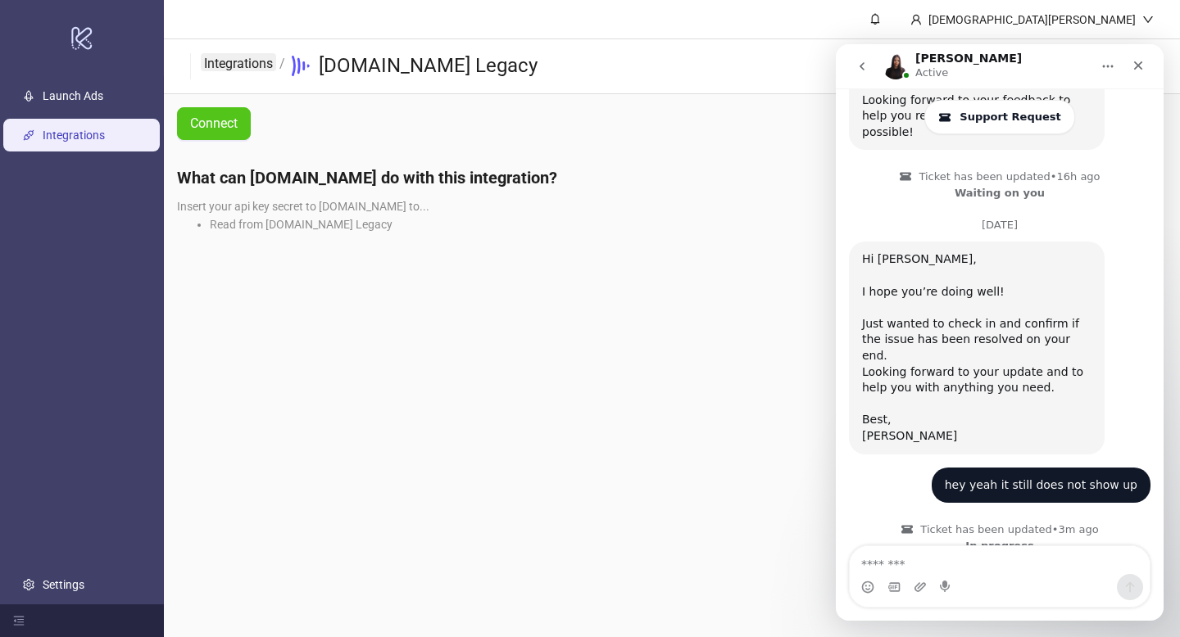
click at [263, 56] on link "Integrations" at bounding box center [238, 62] width 75 height 18
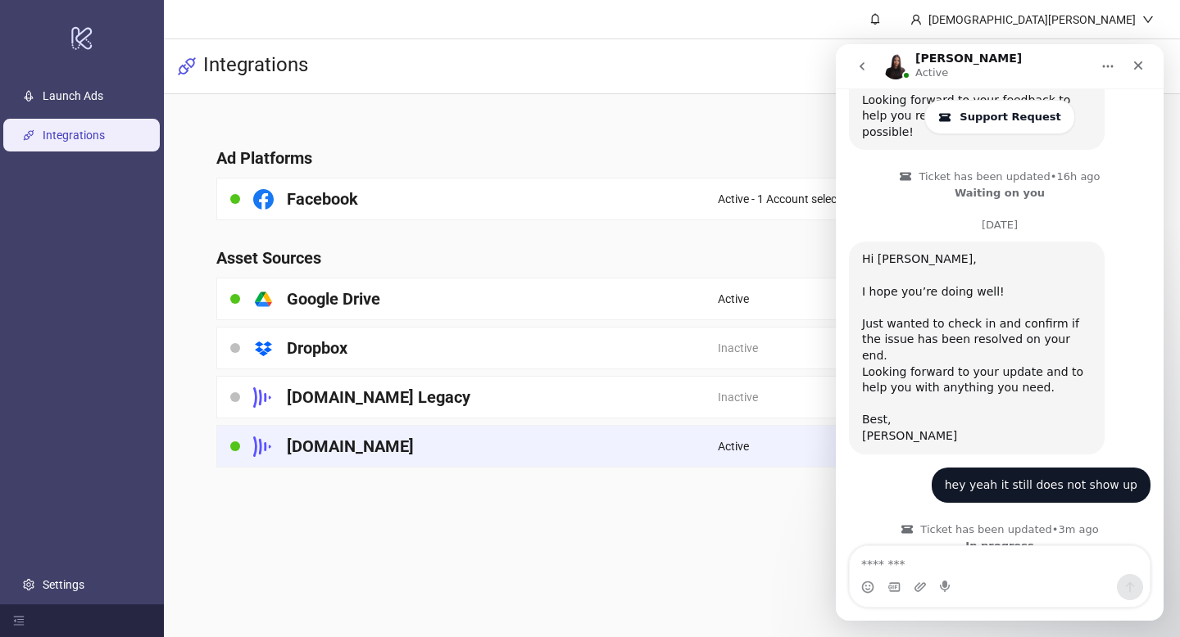
click at [387, 448] on div "[DOMAIN_NAME]" at bounding box center [467, 446] width 501 height 41
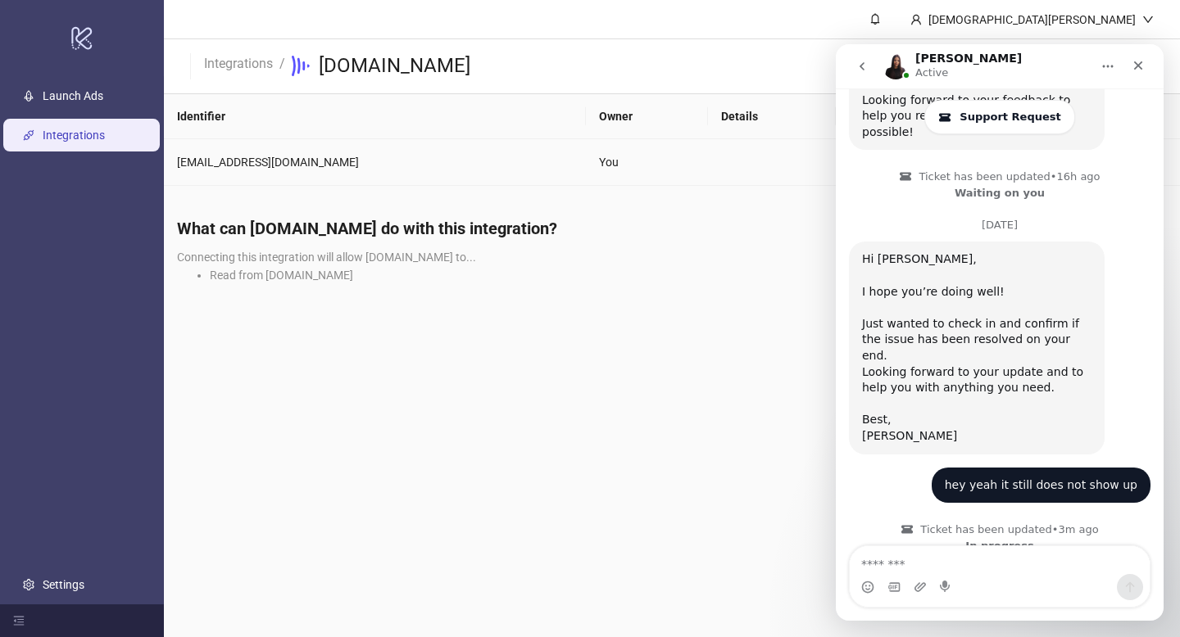
click at [855, 161] on span "Reconnect" at bounding box center [882, 162] width 54 height 18
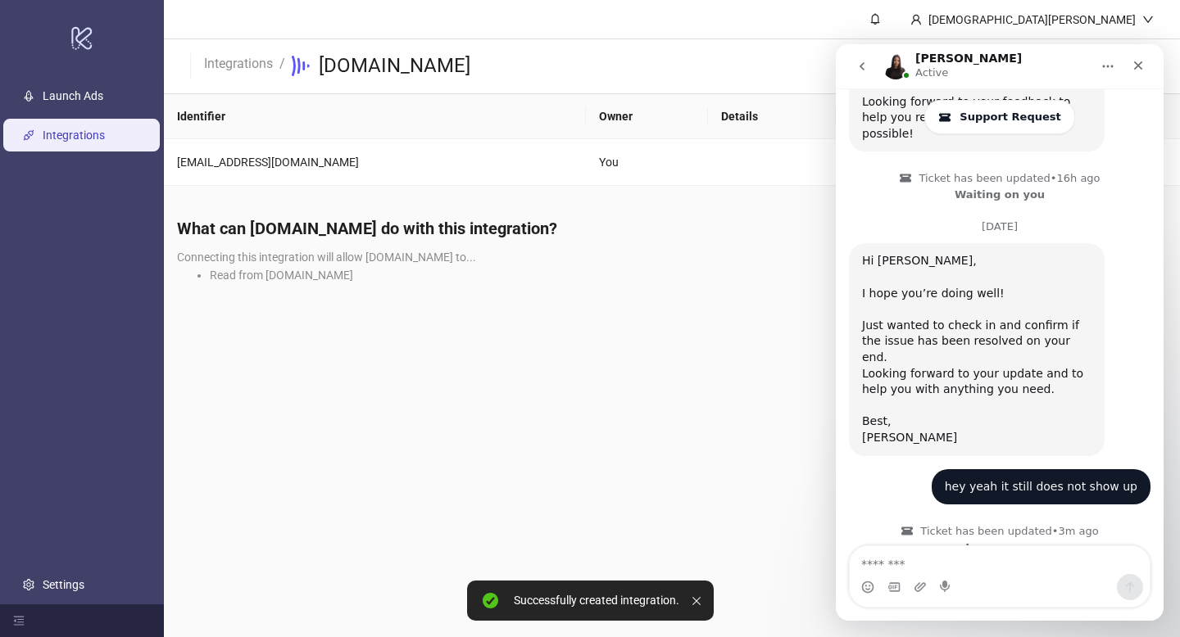
scroll to position [1163, 0]
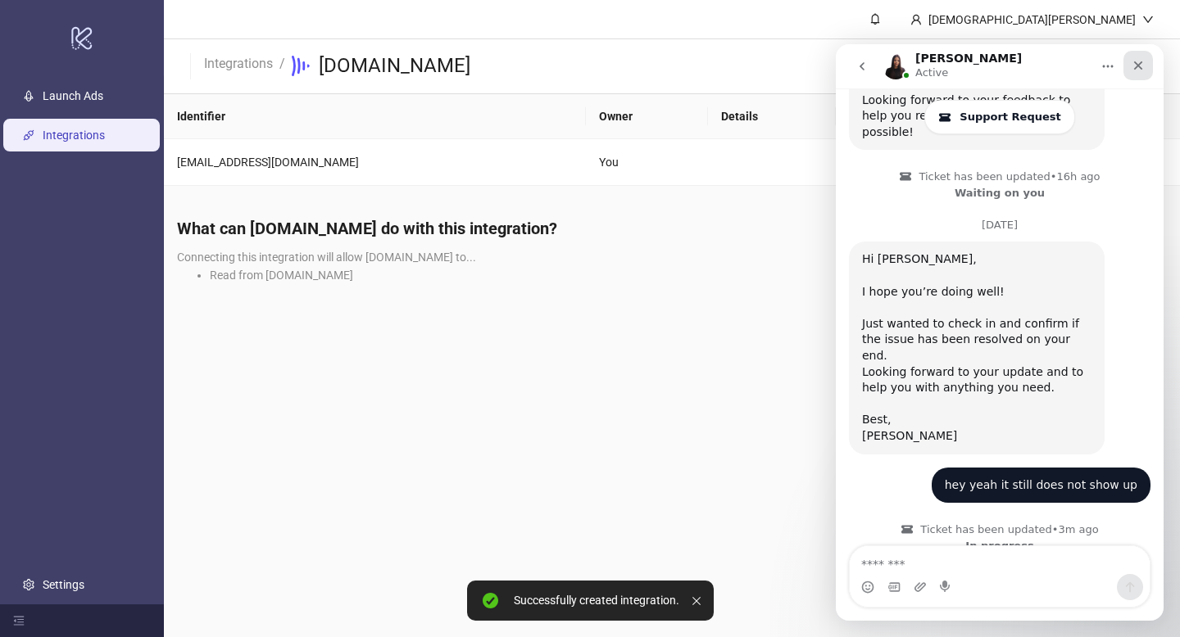
click at [1132, 63] on icon "Close" at bounding box center [1137, 65] width 13 height 13
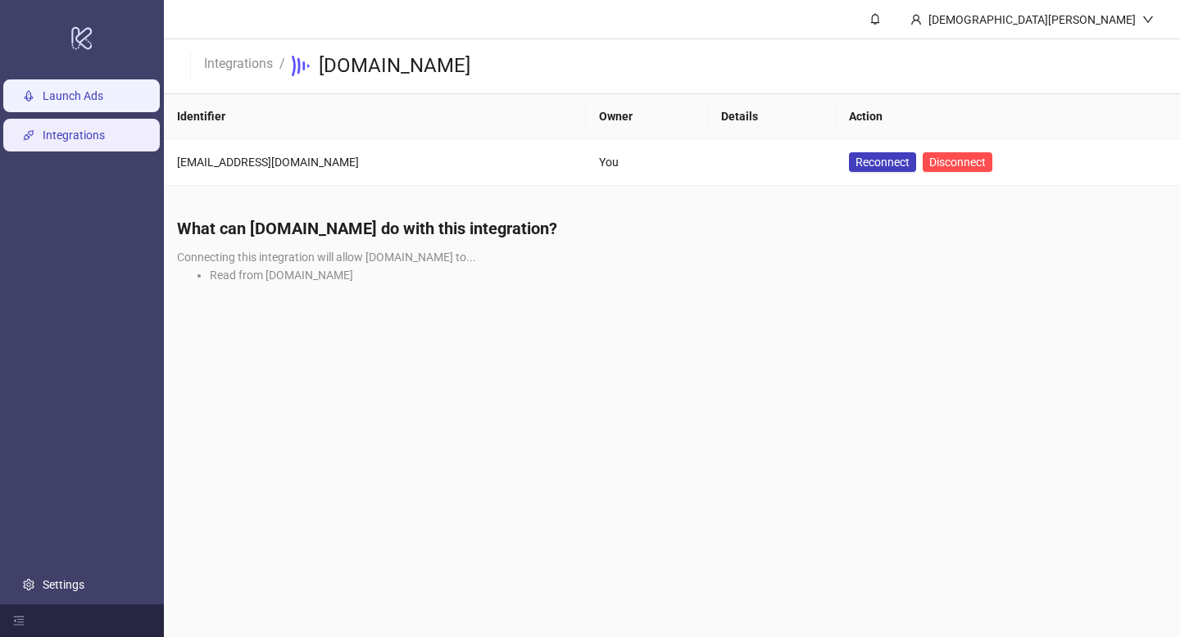
click at [103, 102] on link "Launch Ads" at bounding box center [73, 95] width 61 height 13
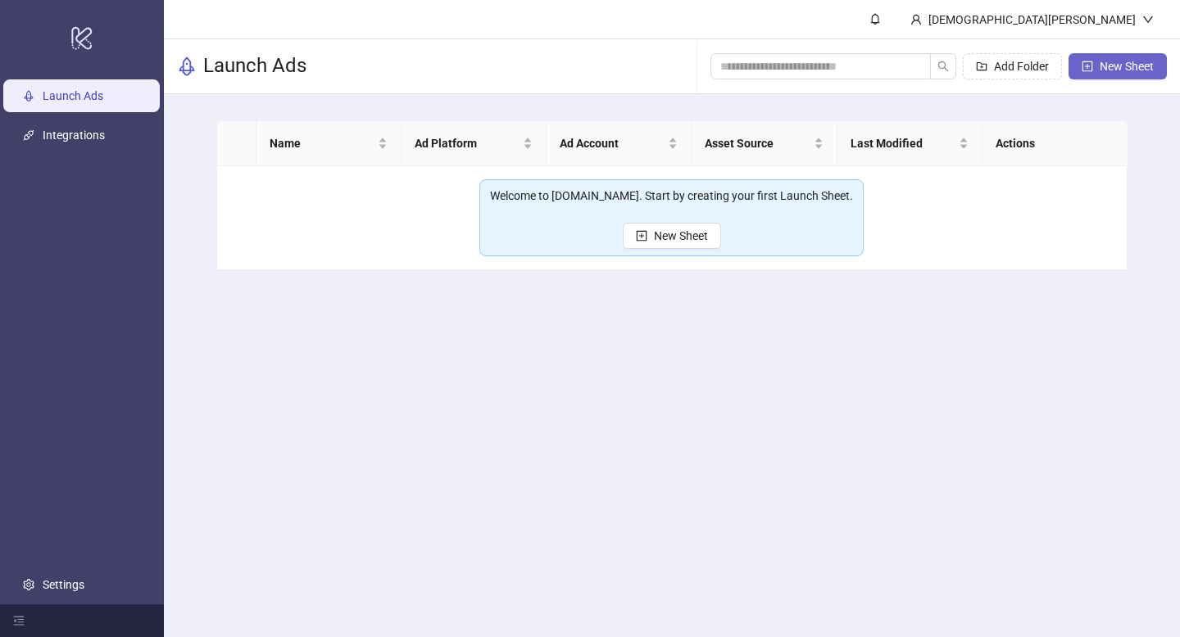
click at [1090, 67] on icon "plus-square" at bounding box center [1086, 66] width 11 height 11
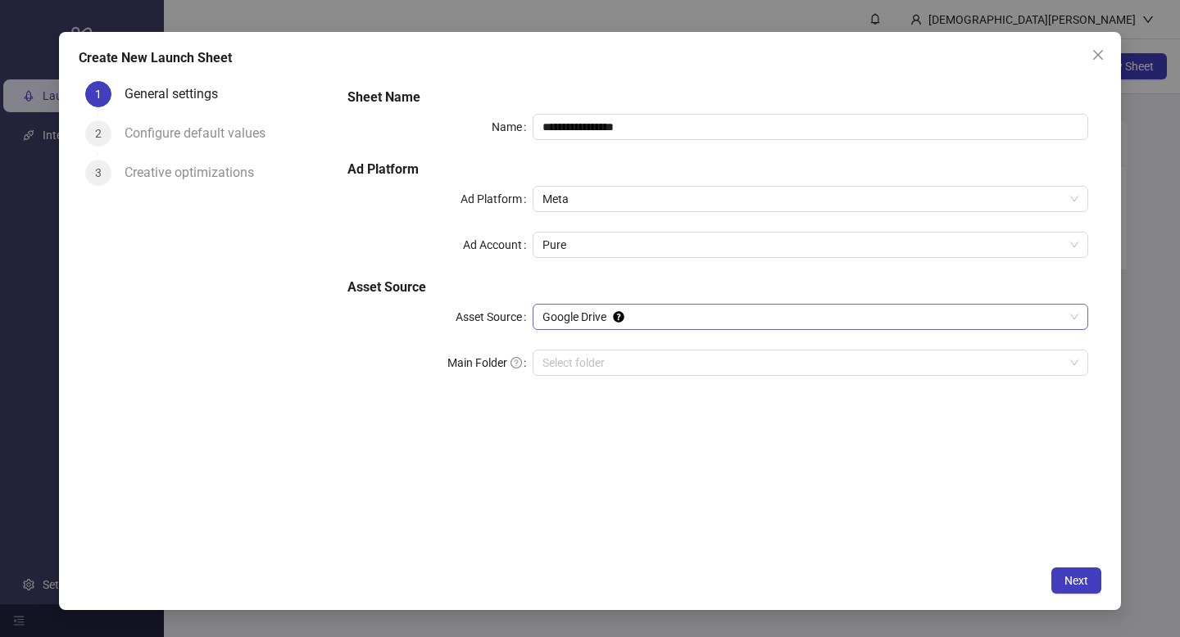
click at [770, 326] on span "Google Drive" at bounding box center [810, 317] width 536 height 25
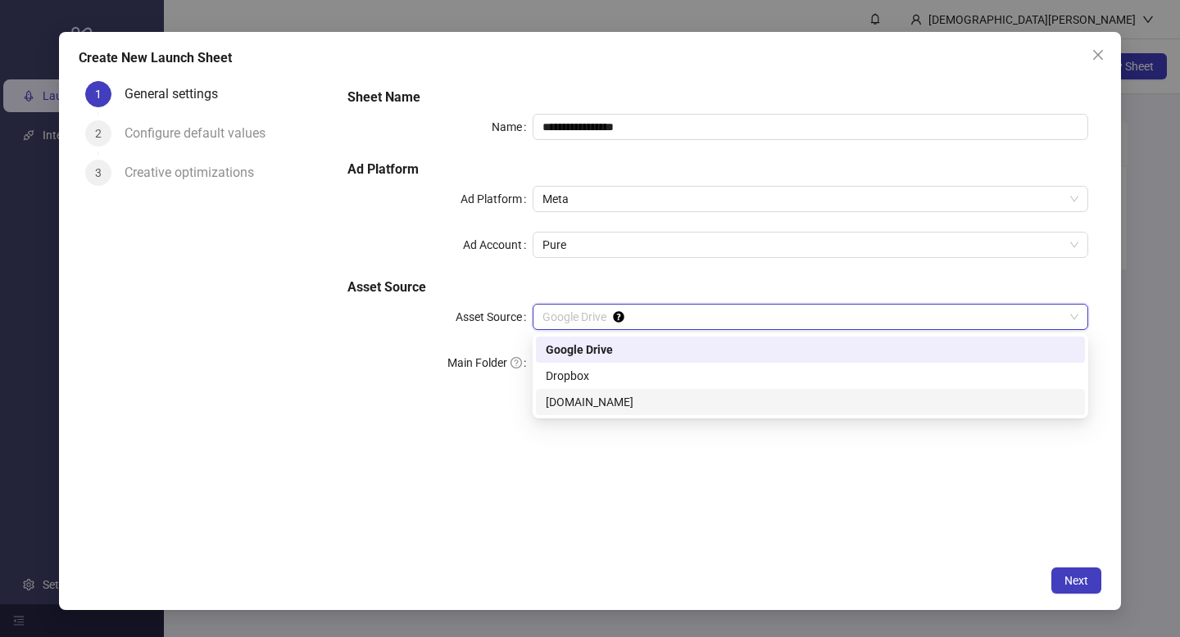
click at [708, 396] on div "Frame.io" at bounding box center [810, 402] width 529 height 18
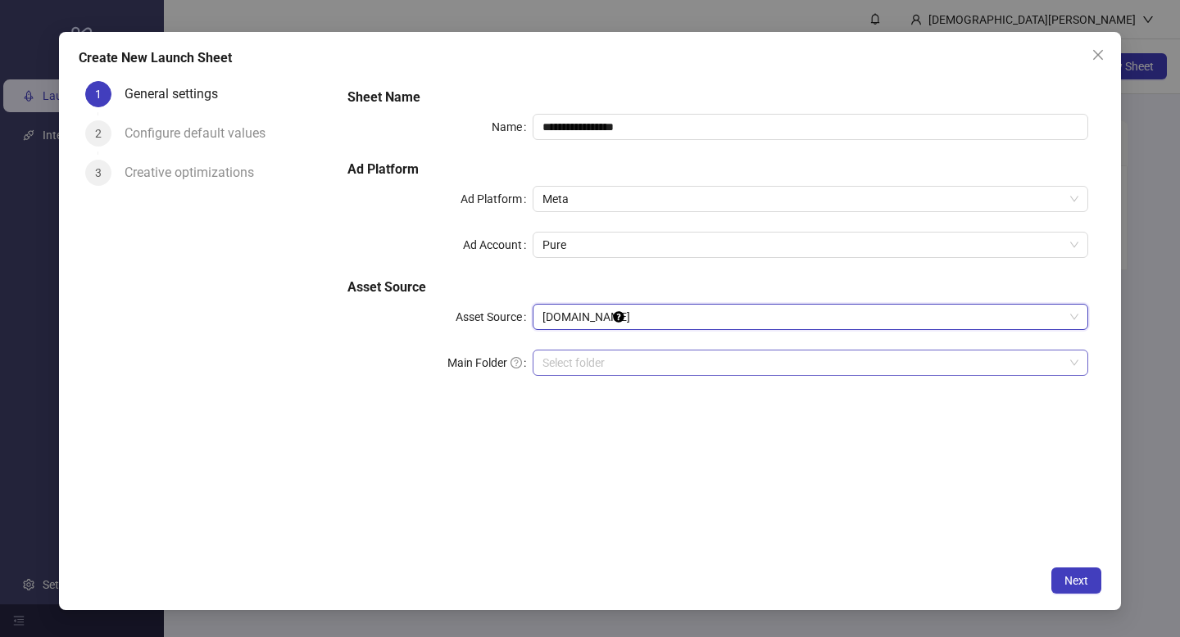
click at [704, 367] on input "search" at bounding box center [802, 363] width 521 height 25
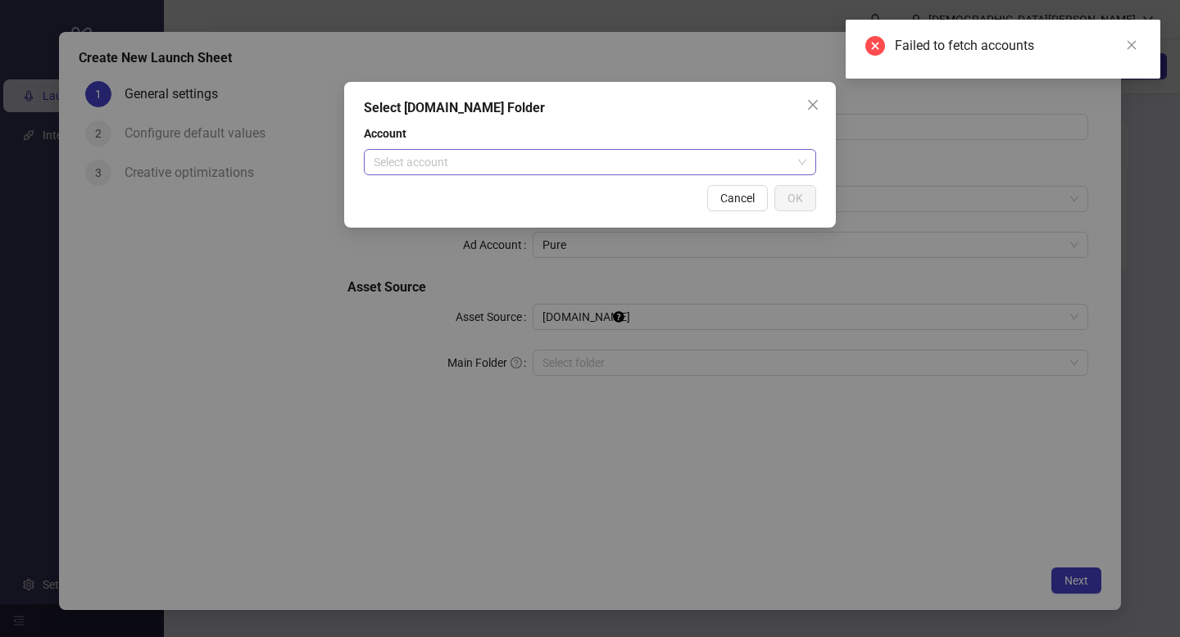
click at [740, 156] on input "search" at bounding box center [583, 162] width 418 height 25
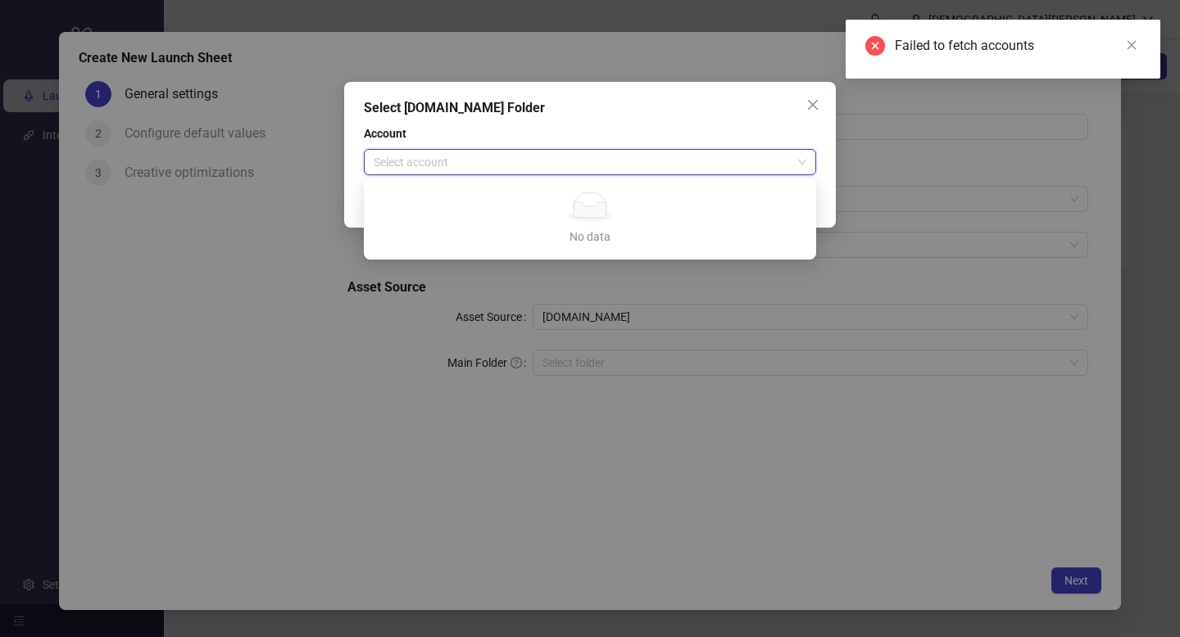
click at [972, 29] on div "Failed to fetch accounts" at bounding box center [1002, 49] width 315 height 59
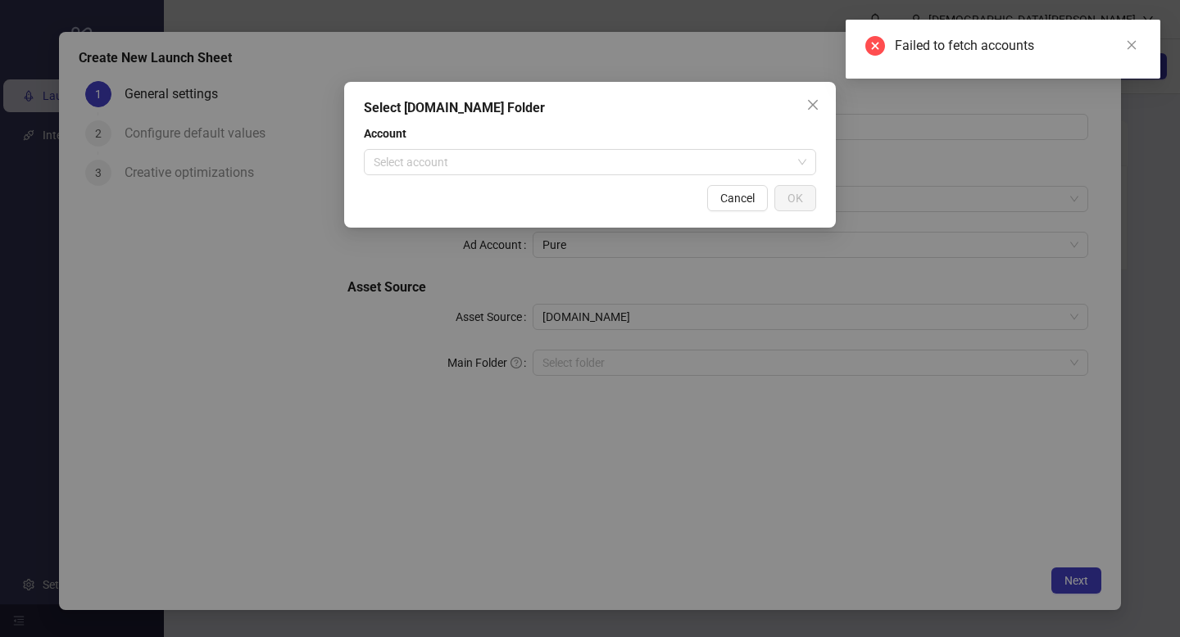
click at [1048, 174] on div "Select Frame.io Folder Account Select account Cancel OK" at bounding box center [590, 318] width 1180 height 637
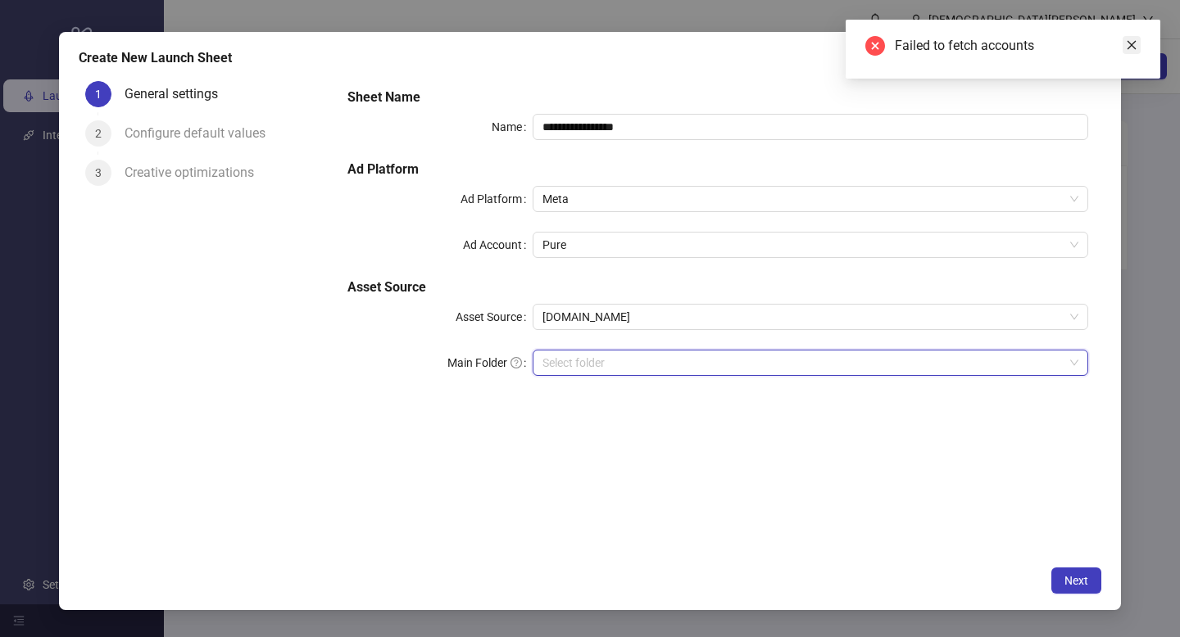
click at [1129, 43] on icon "close" at bounding box center [1131, 45] width 9 height 9
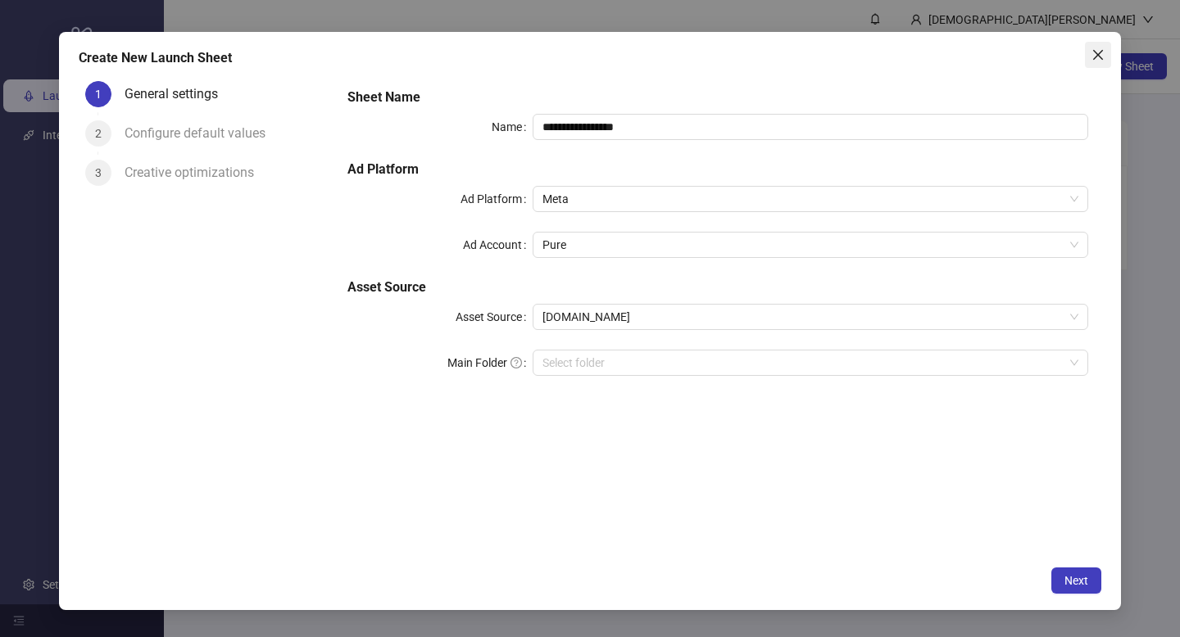
click at [1094, 54] on icon "close" at bounding box center [1097, 54] width 13 height 13
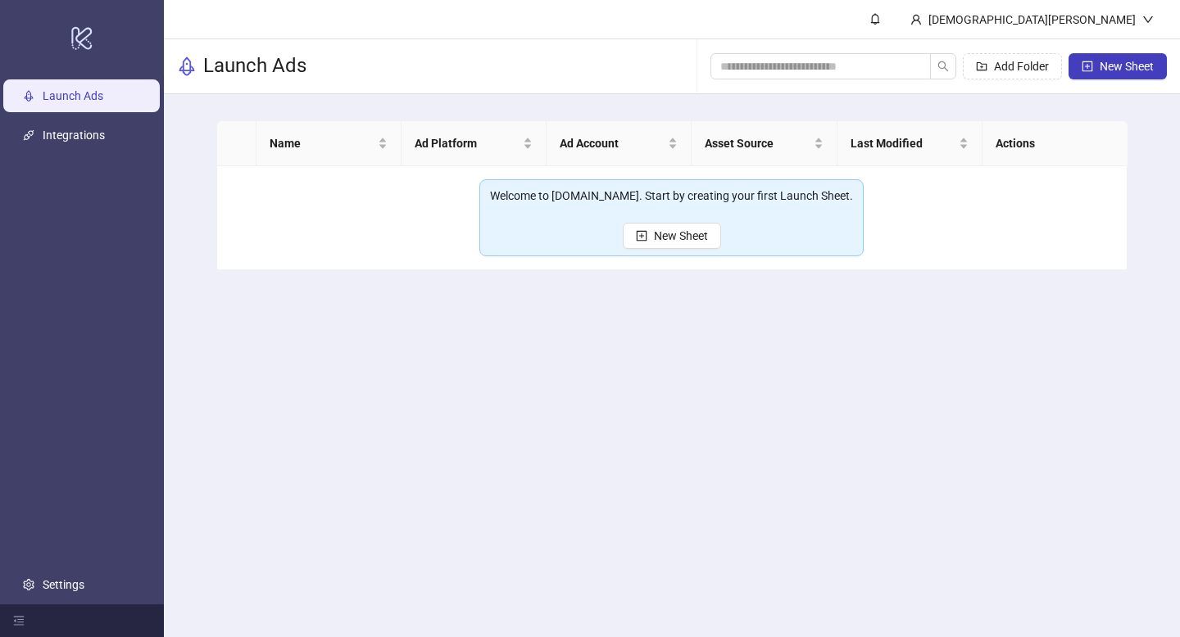
click at [1113, 618] on main "Christian Xantus Launch Ads Add Folder New Sheet Name Ad Platform Ad Account As…" at bounding box center [672, 318] width 1016 height 637
click at [70, 591] on link "Settings" at bounding box center [64, 584] width 42 height 13
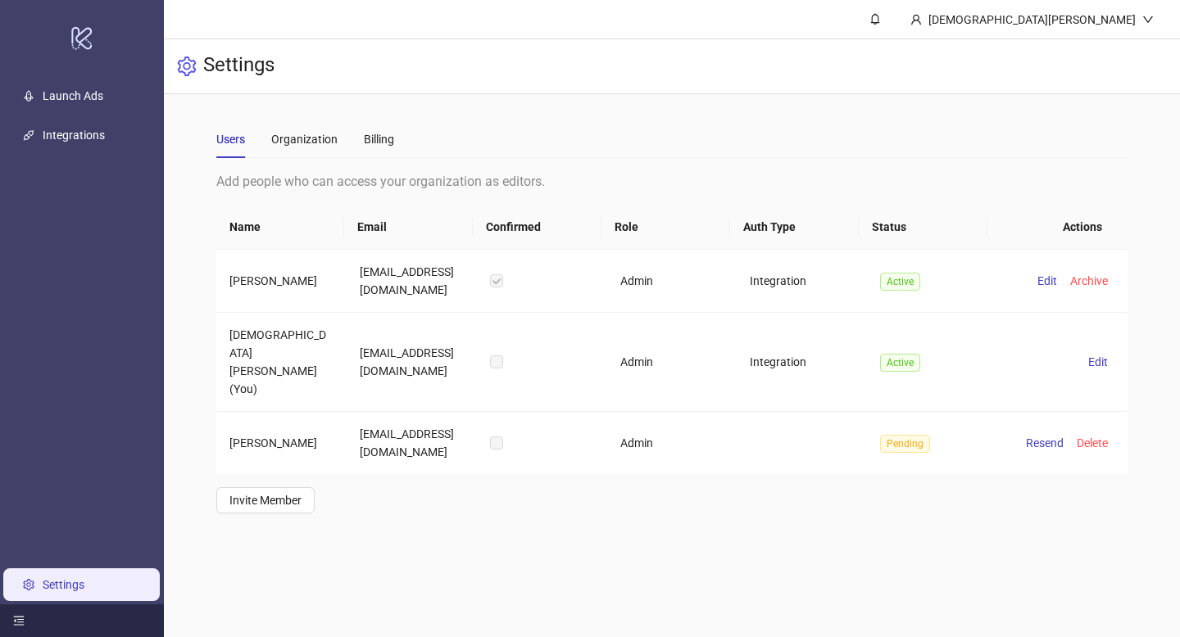
click at [10, 613] on div at bounding box center [82, 621] width 164 height 33
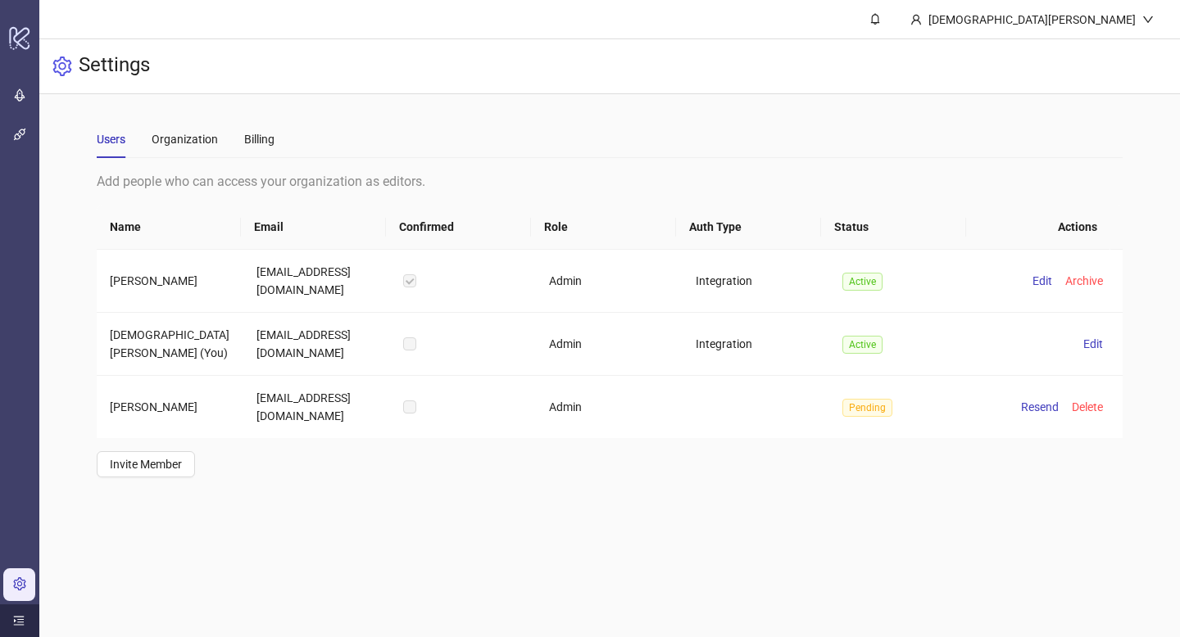
click at [10, 613] on div at bounding box center [19, 621] width 39 height 33
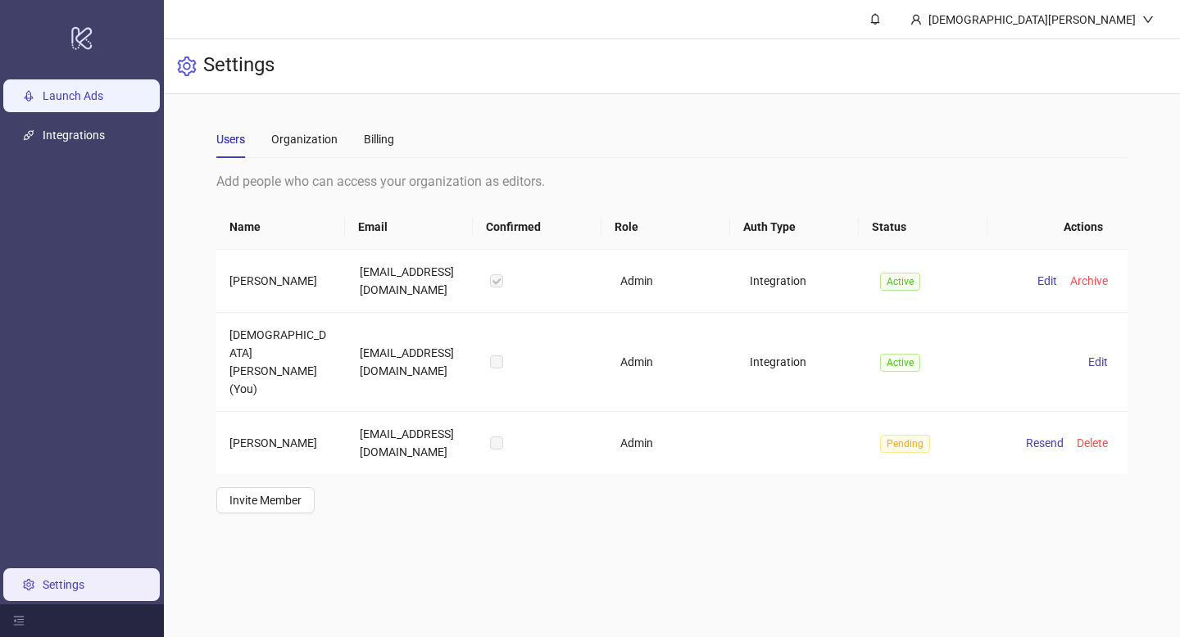
click at [103, 97] on link "Launch Ads" at bounding box center [73, 95] width 61 height 13
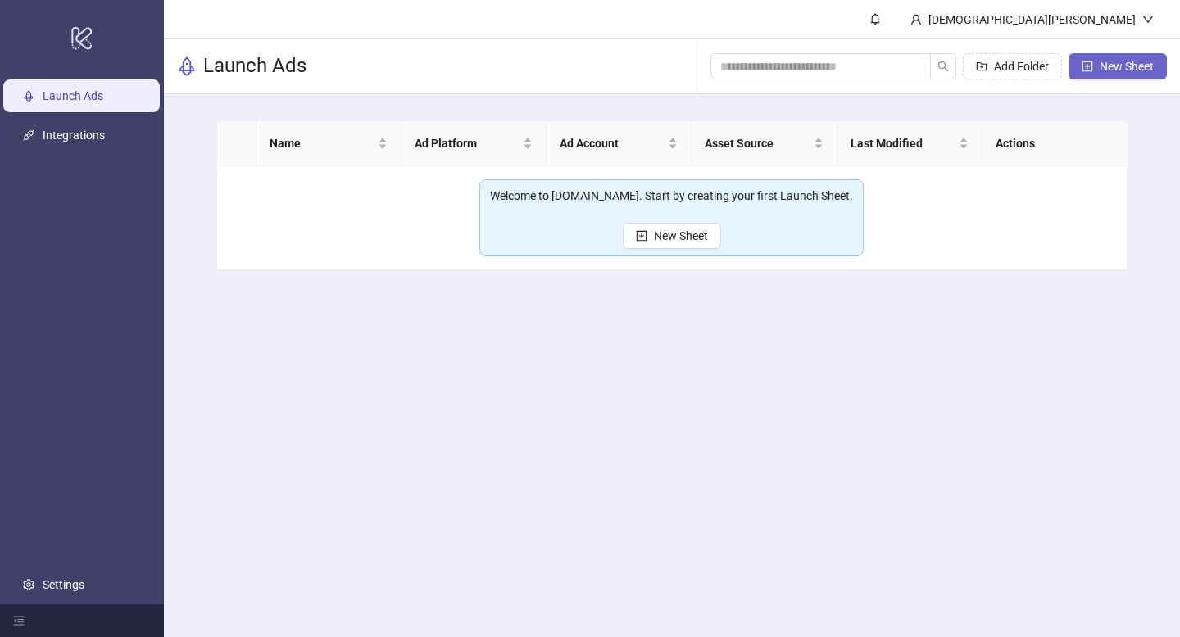
click at [1109, 70] on span "New Sheet" at bounding box center [1126, 66] width 54 height 13
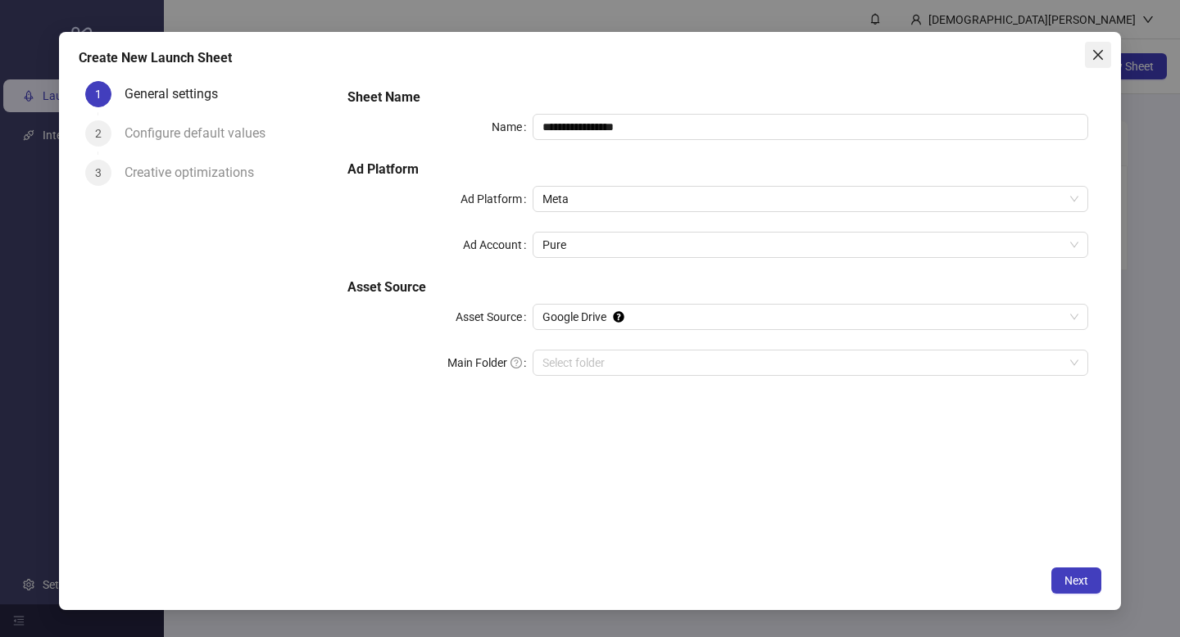
click at [1089, 59] on span "Close" at bounding box center [1098, 54] width 26 height 13
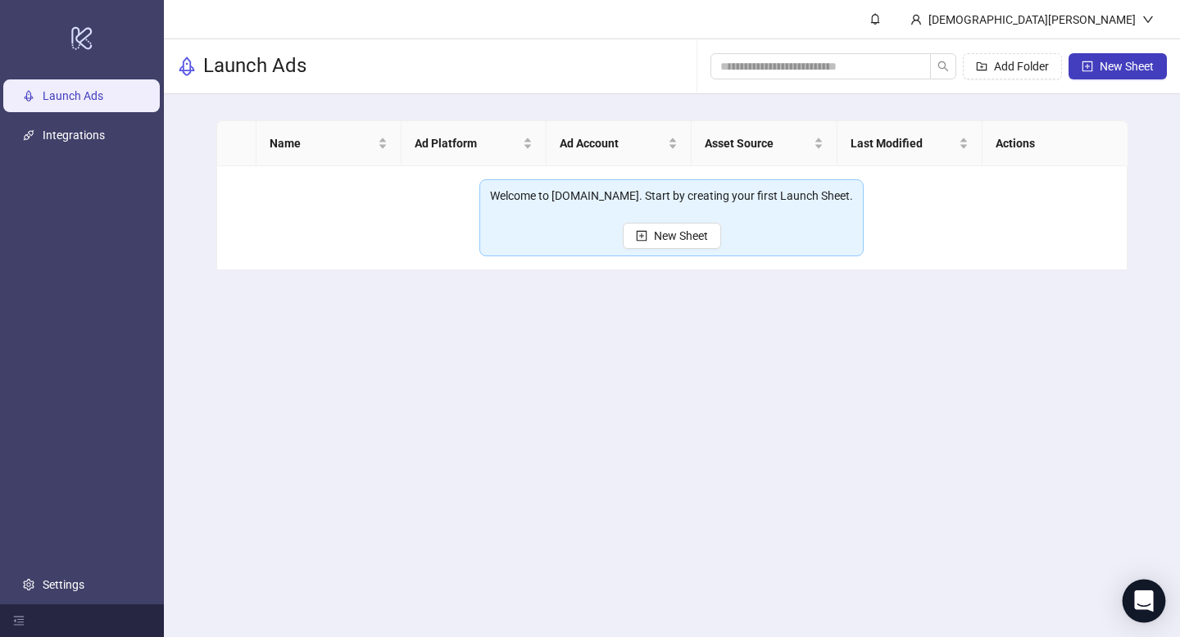
click at [1144, 591] on div "Open Intercom Messenger" at bounding box center [1143, 601] width 43 height 43
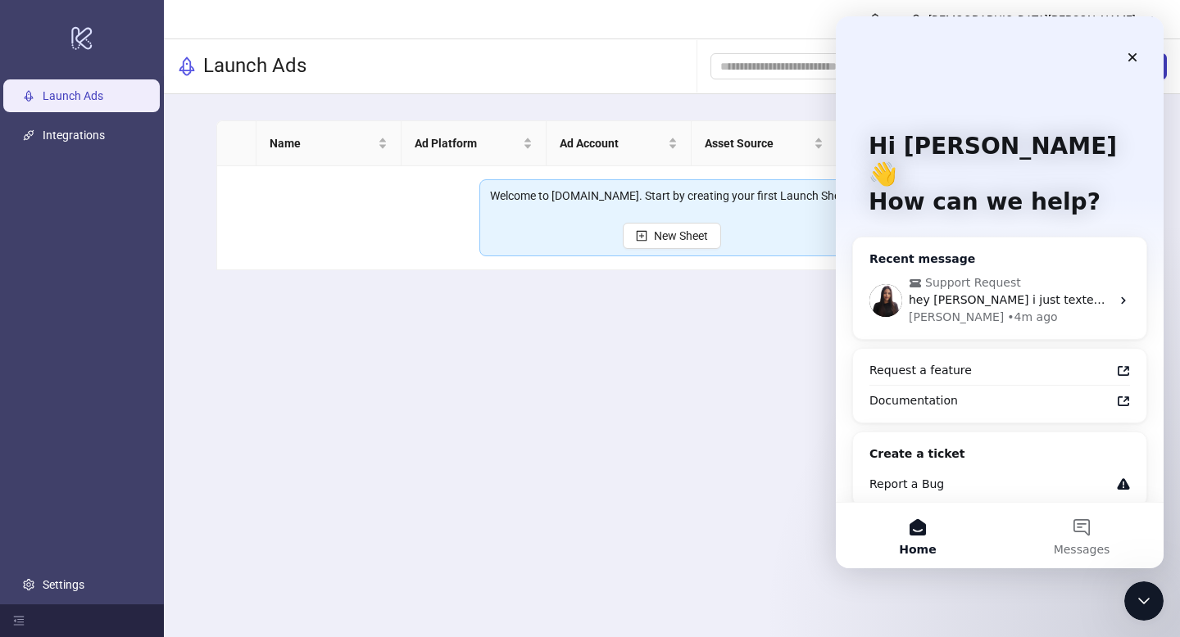
click at [1026, 274] on span "Support Request" at bounding box center [1000, 282] width 185 height 17
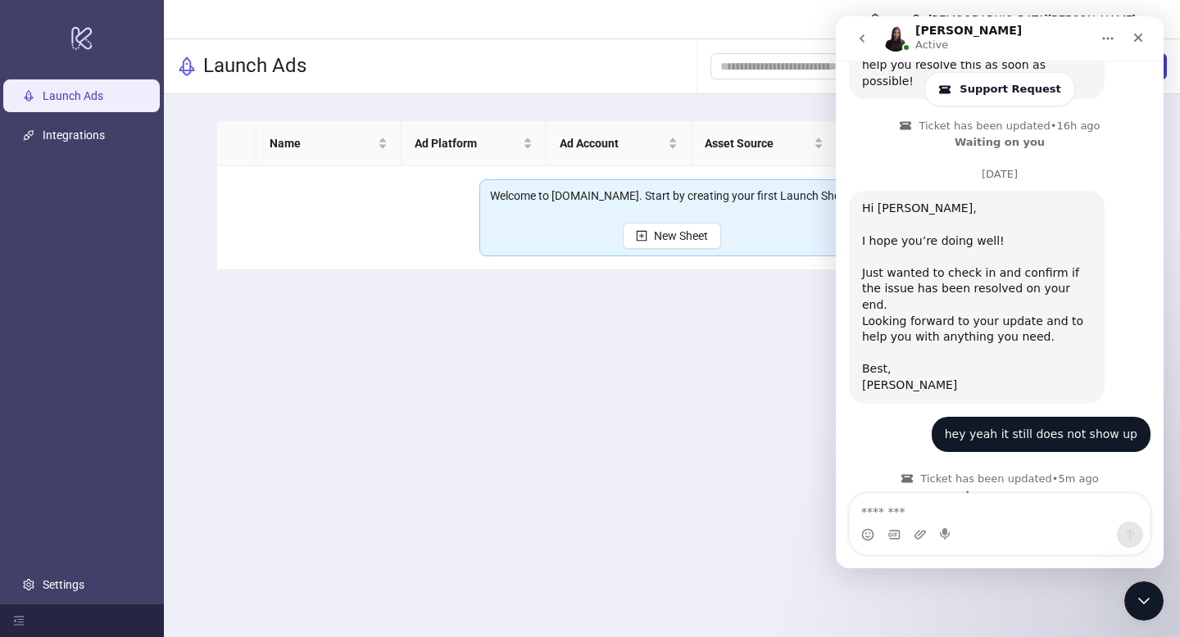
scroll to position [1188, 0]
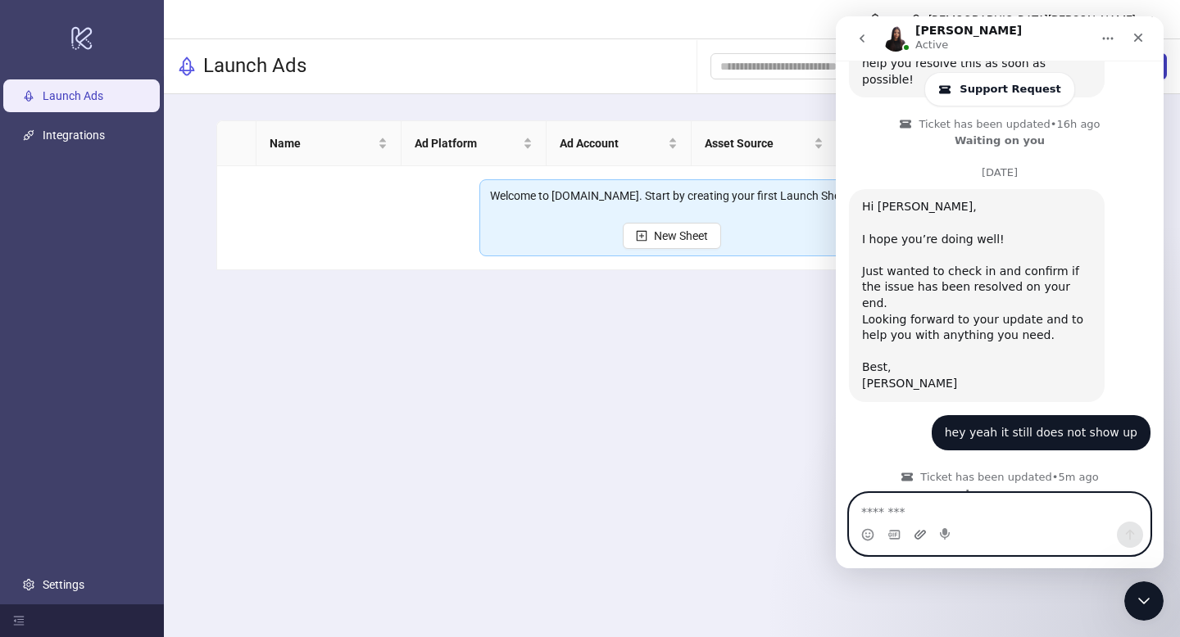
click at [917, 535] on icon "Upload attachment" at bounding box center [919, 534] width 11 height 9
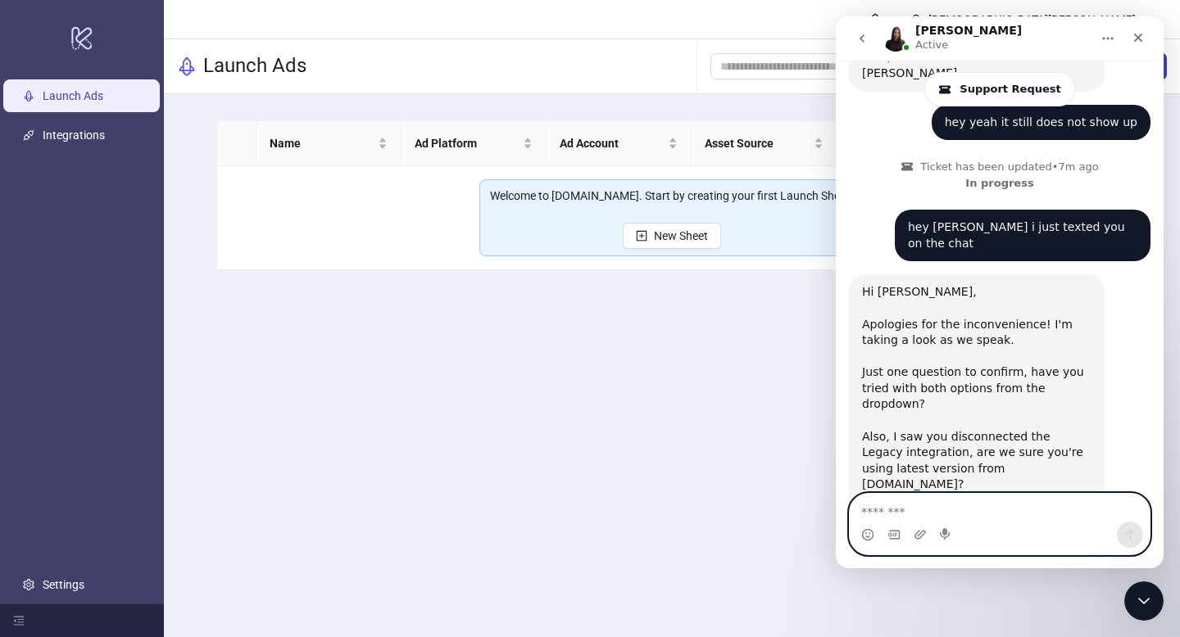
scroll to position [1510, 0]
